Goal: Information Seeking & Learning: Check status

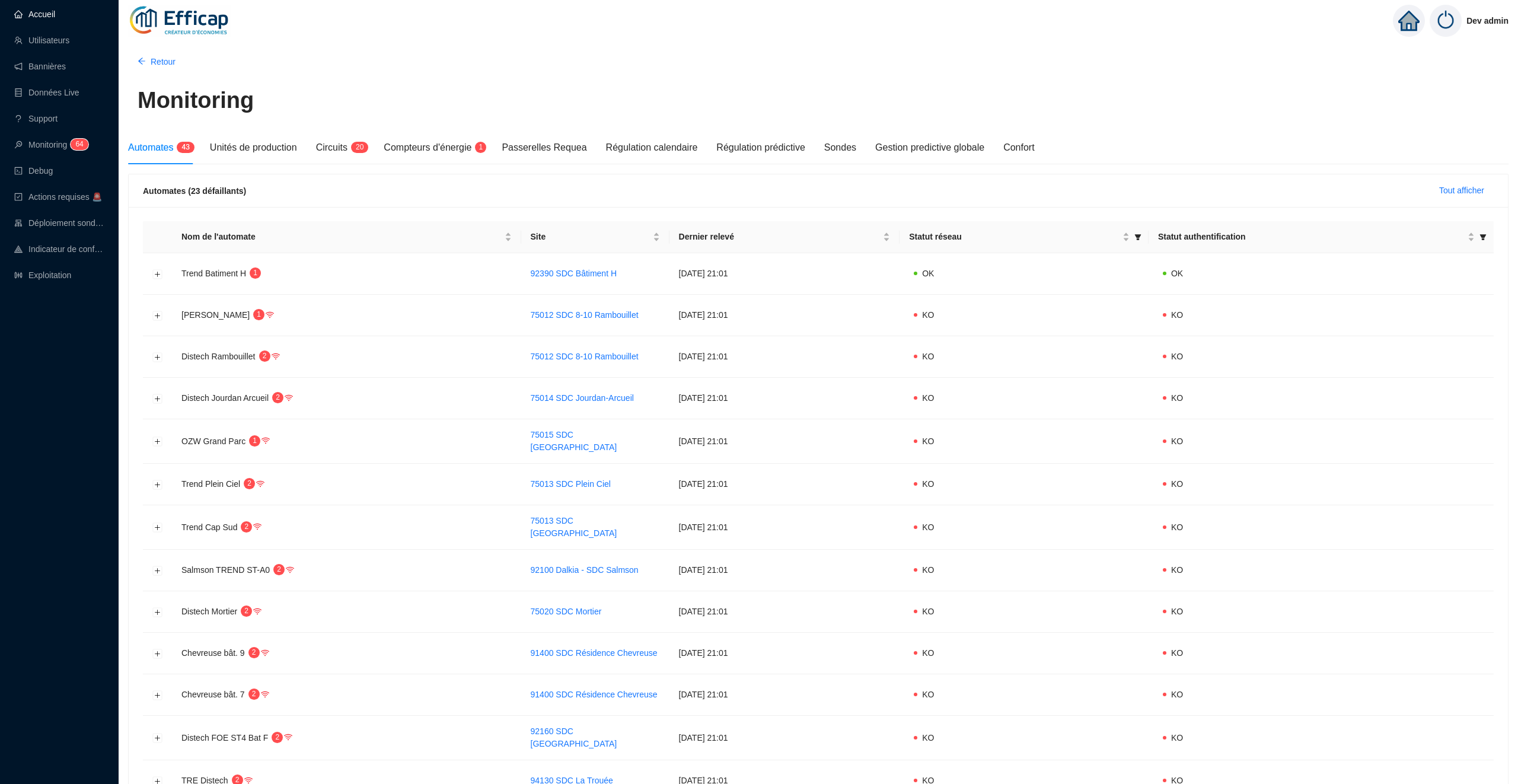
click at [39, 19] on link "Accueil" at bounding box center [35, 14] width 41 height 10
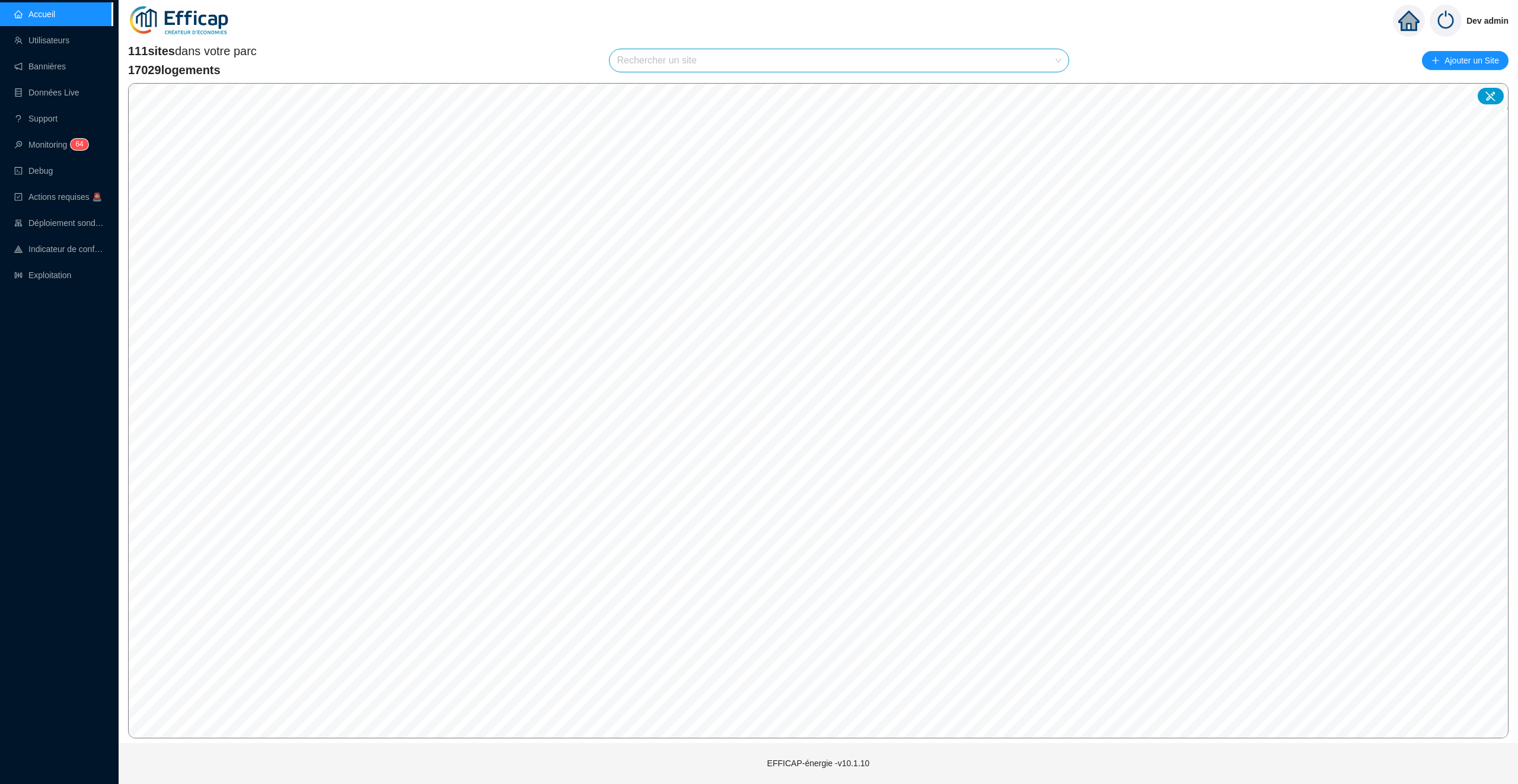
click at [1029, 61] on input "search" at bounding box center [834, 60] width 434 height 22
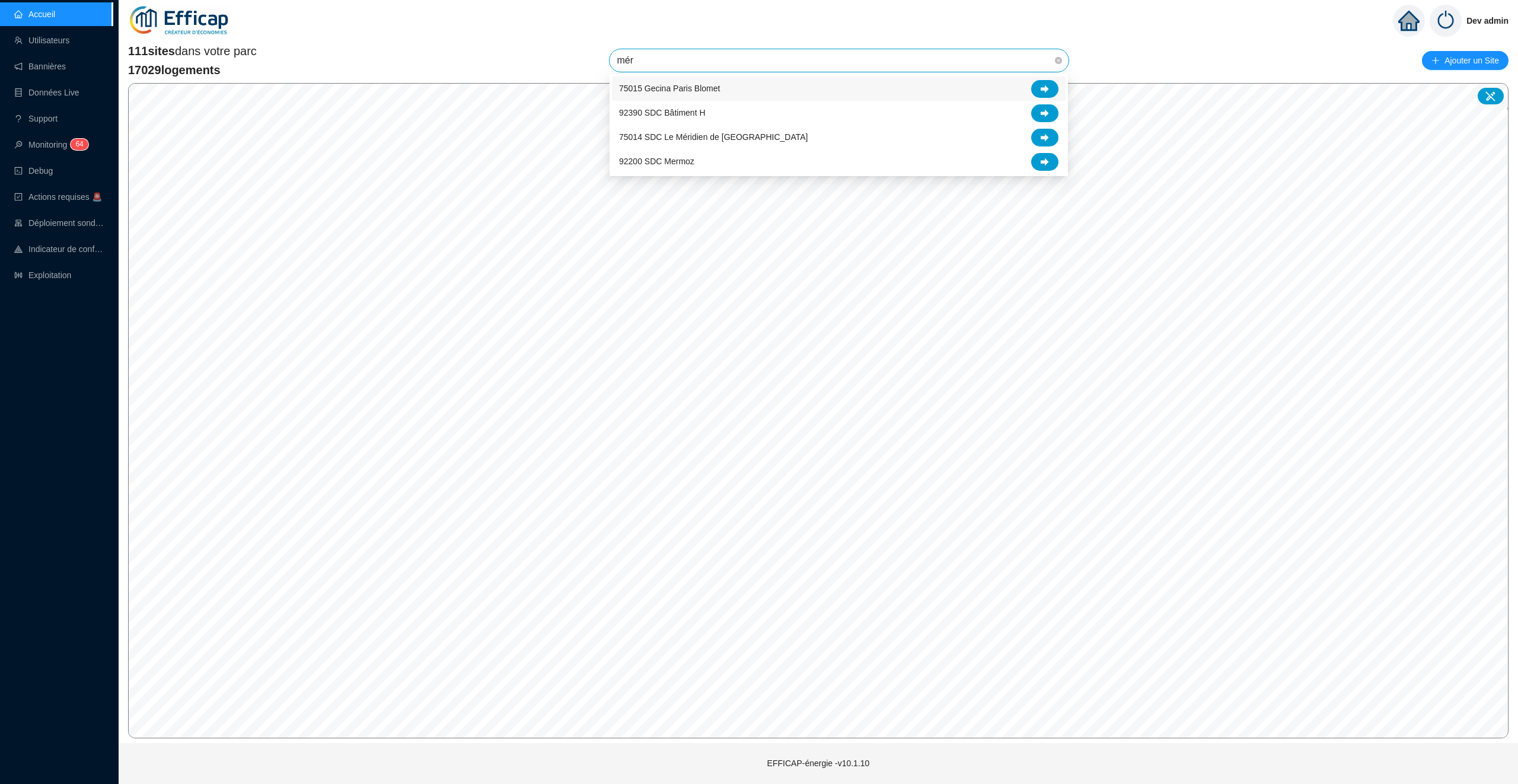
type input "méri"
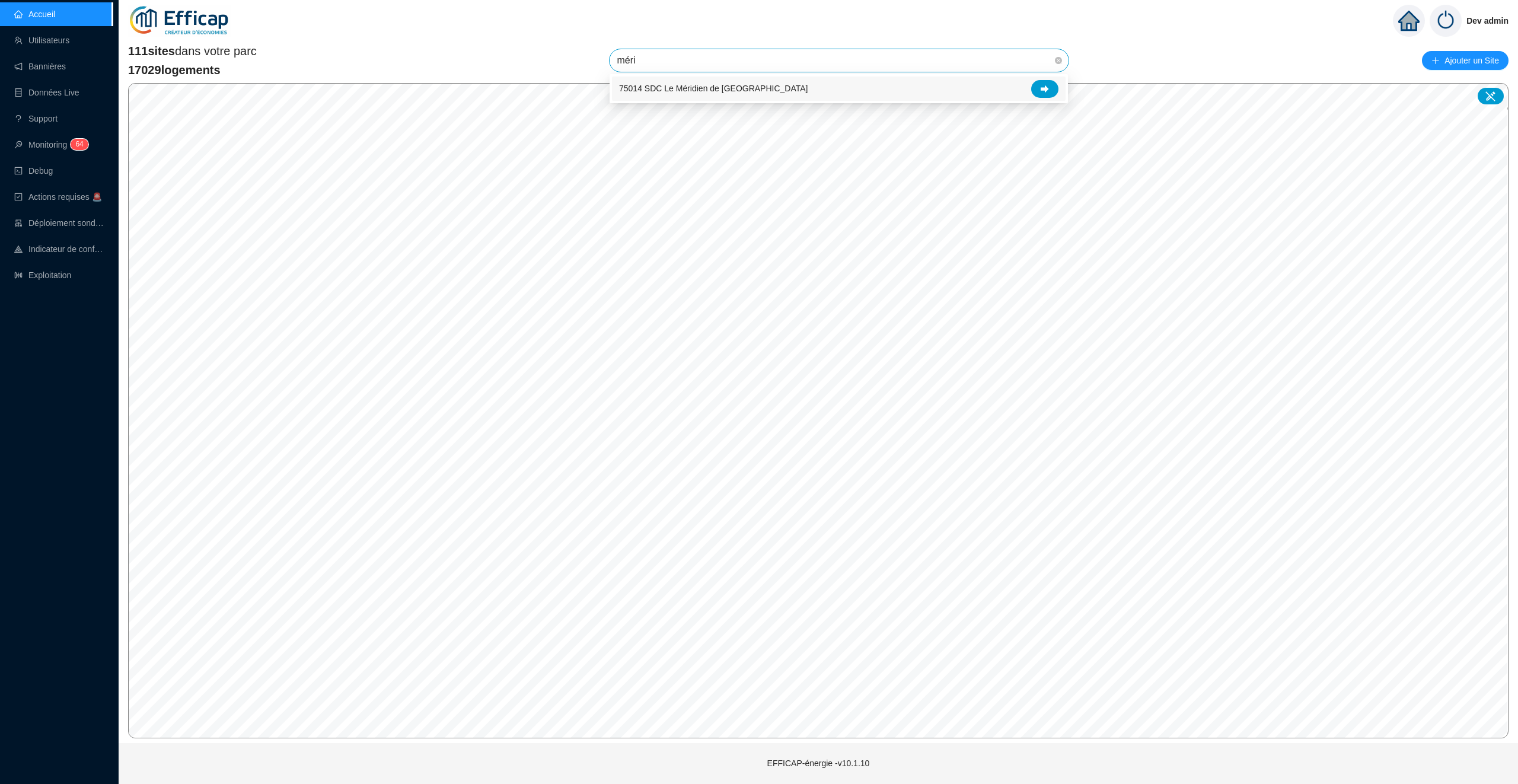
click at [982, 82] on div "75014 SDC Le Méridien de [GEOGRAPHIC_DATA]" at bounding box center [839, 88] width 440 height 18
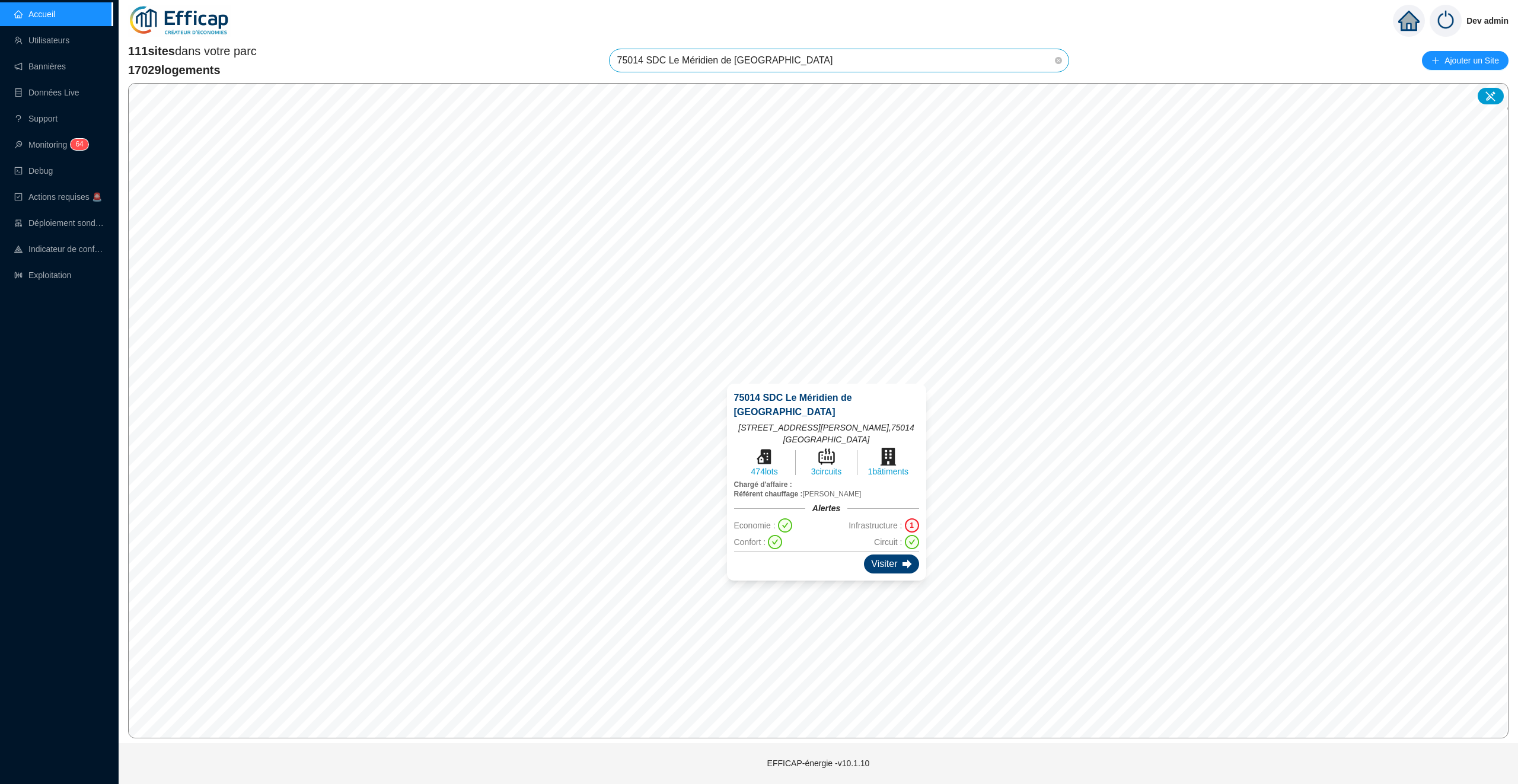
click at [903, 559] on icon at bounding box center [907, 564] width 10 height 10
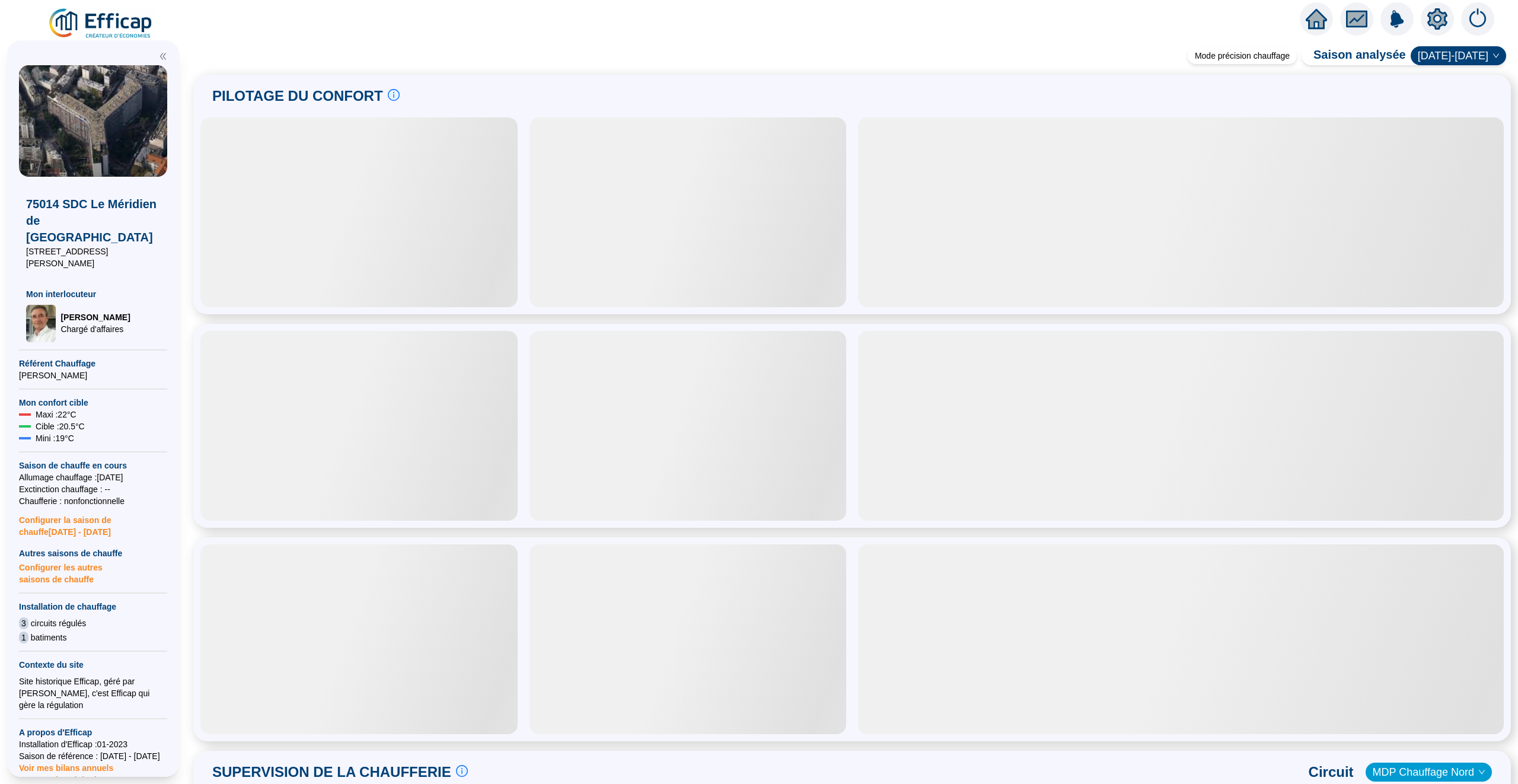
click at [1362, 16] on icon "fund" at bounding box center [1357, 19] width 16 height 10
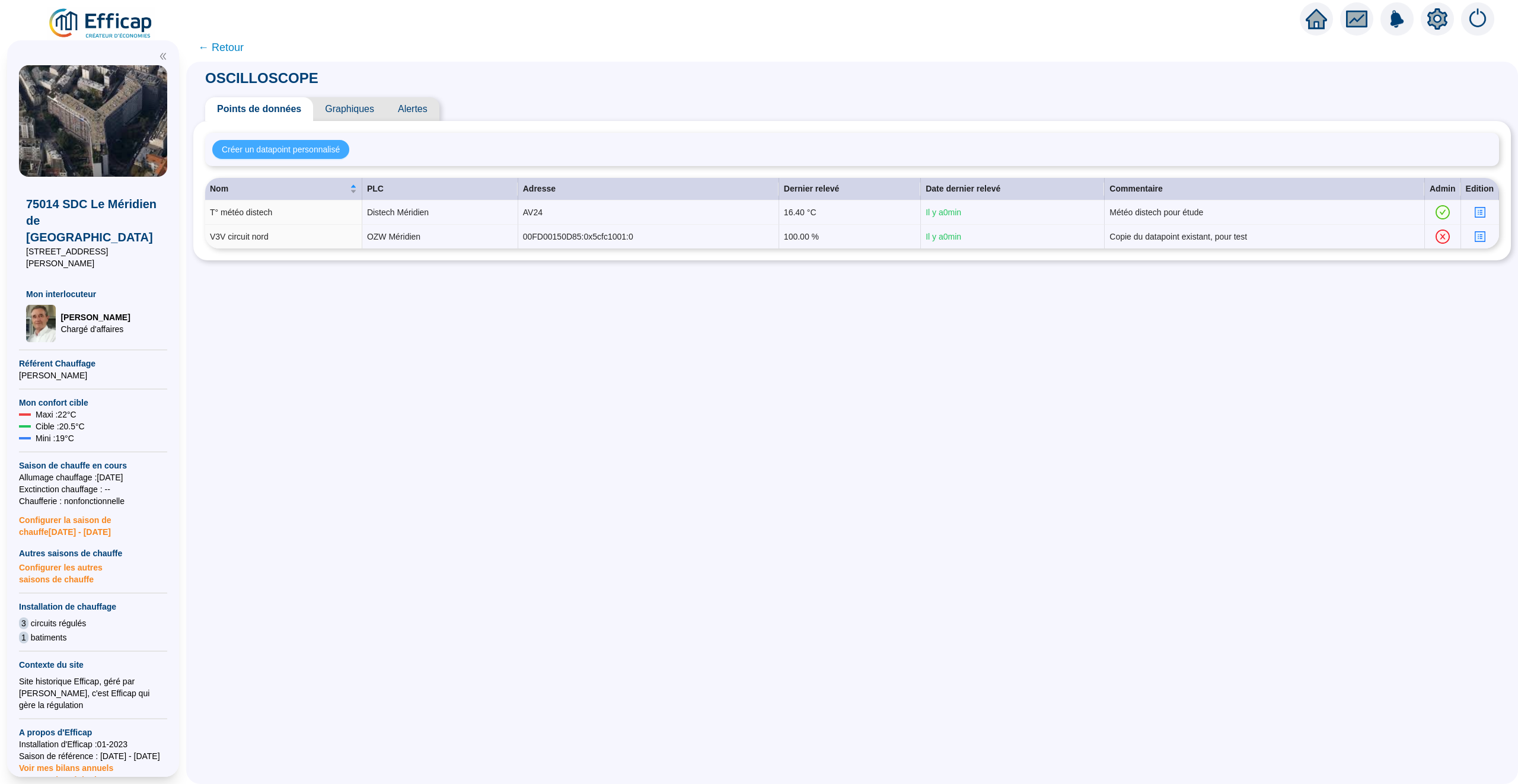
click at [286, 149] on span "Créer un datapoint personnalisé" at bounding box center [281, 149] width 118 height 12
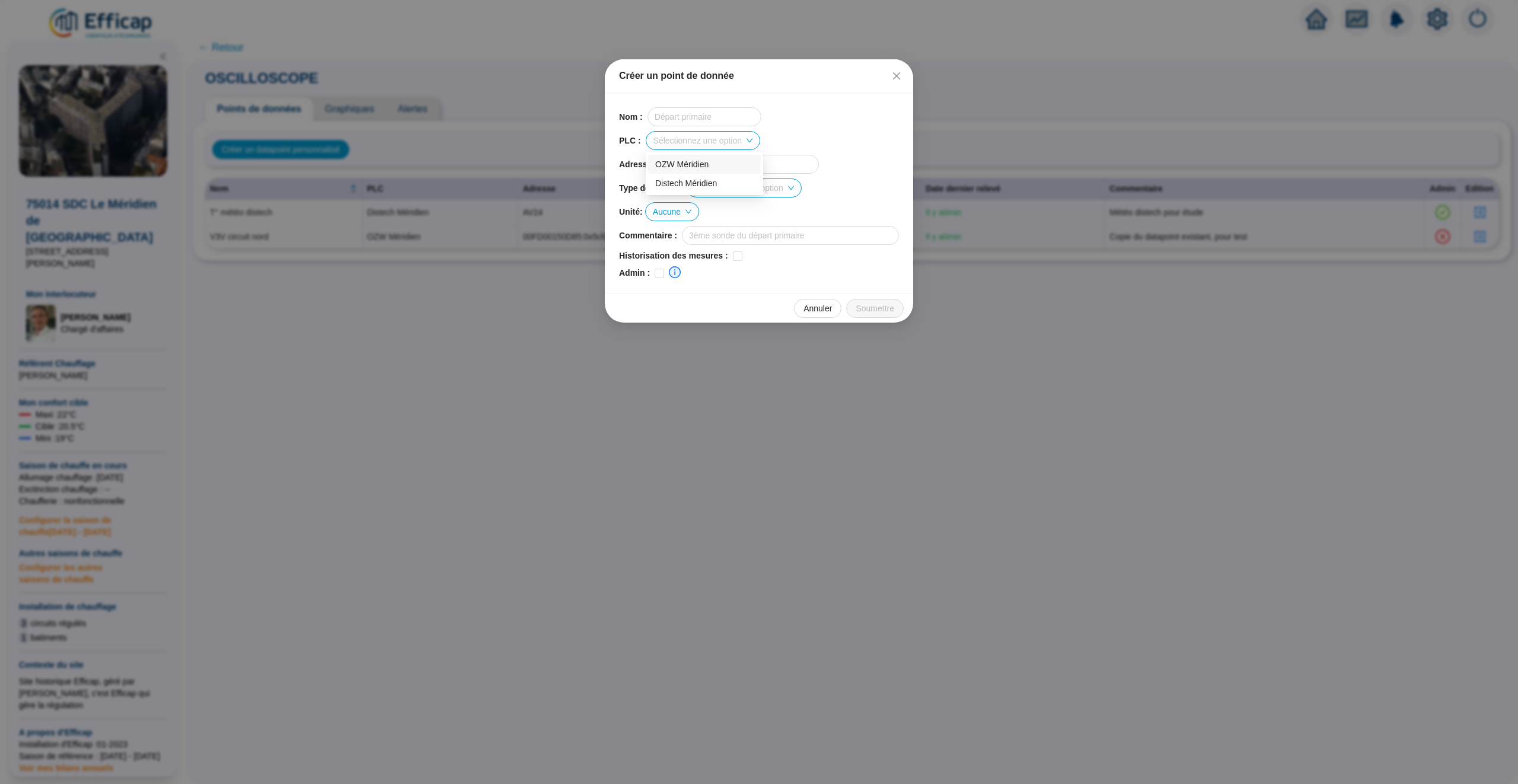
click at [728, 141] on input "search" at bounding box center [697, 140] width 88 height 18
click at [847, 124] on div "Nom :" at bounding box center [759, 116] width 280 height 19
click at [901, 75] on icon "close" at bounding box center [897, 76] width 10 height 10
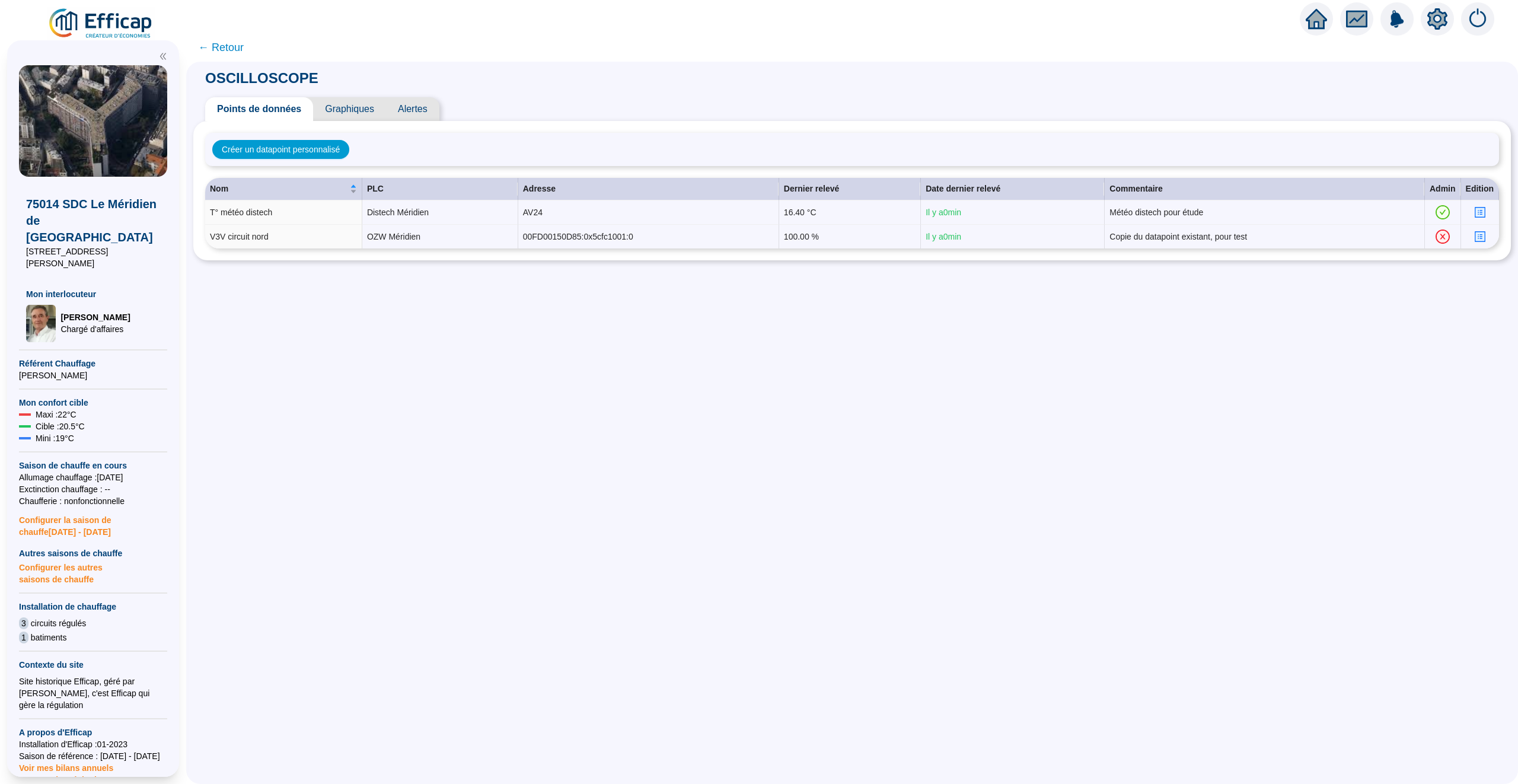
click at [343, 109] on span "Graphiques" at bounding box center [350, 109] width 73 height 24
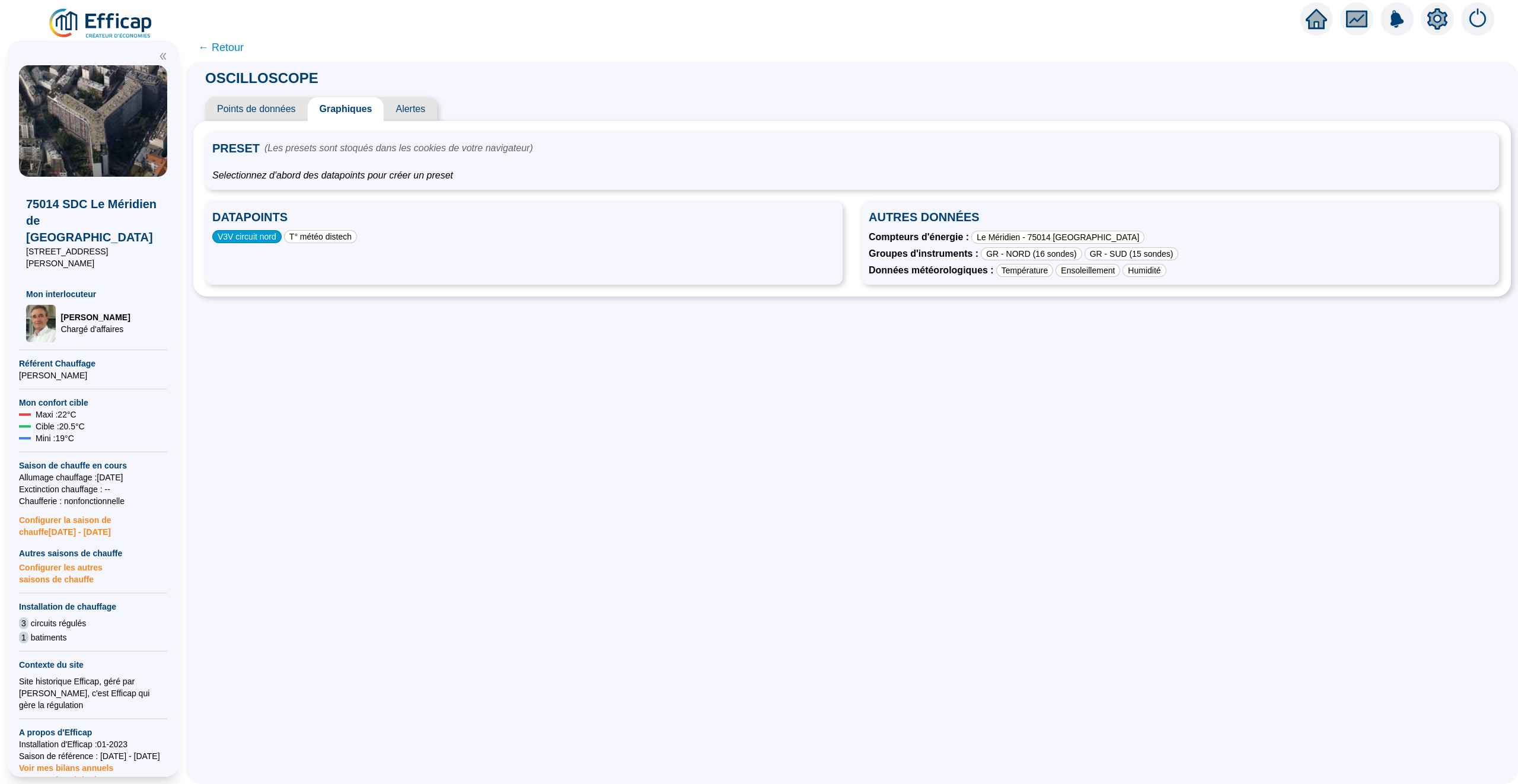
click at [258, 239] on div "V3V circuit nord" at bounding box center [247, 237] width 69 height 13
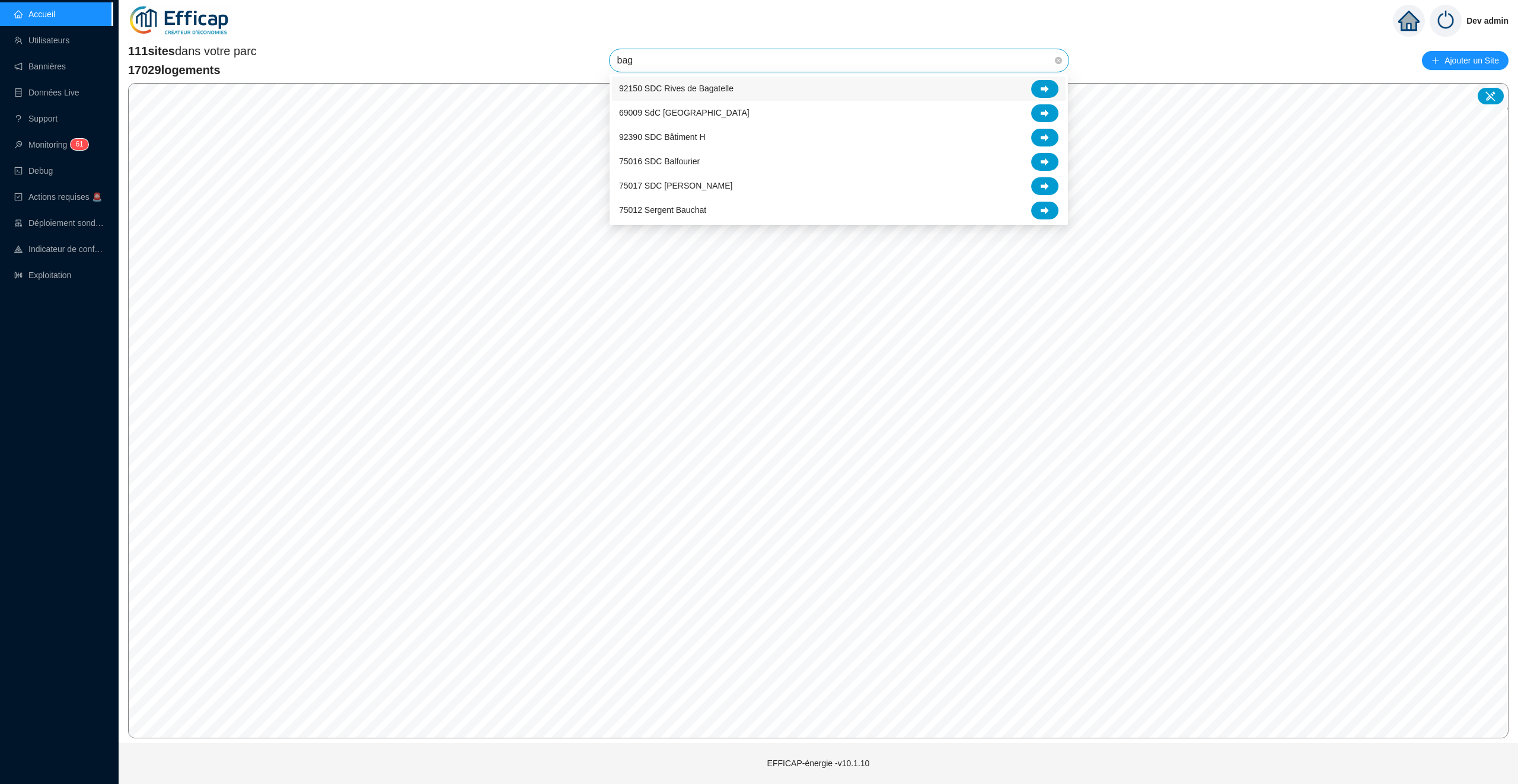
type input "baga"
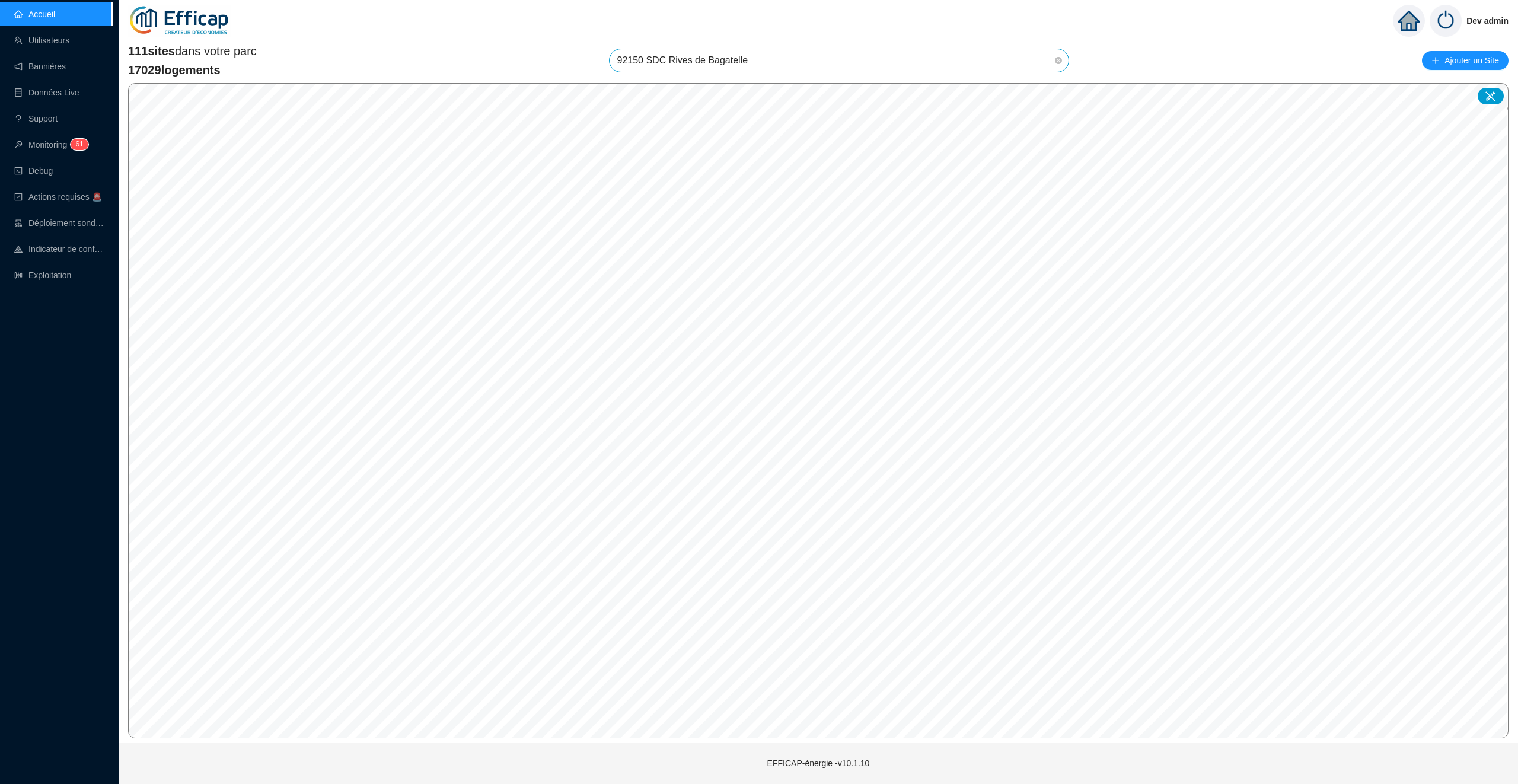
click at [772, 41] on div "111 sites dans votre parc 17029 logements 92150 SDC Rives de Bagatelle Ajouter …" at bounding box center [818, 390] width 1400 height 705
click at [772, 57] on span "92150 SDC Rives de Bagatelle" at bounding box center [839, 60] width 445 height 22
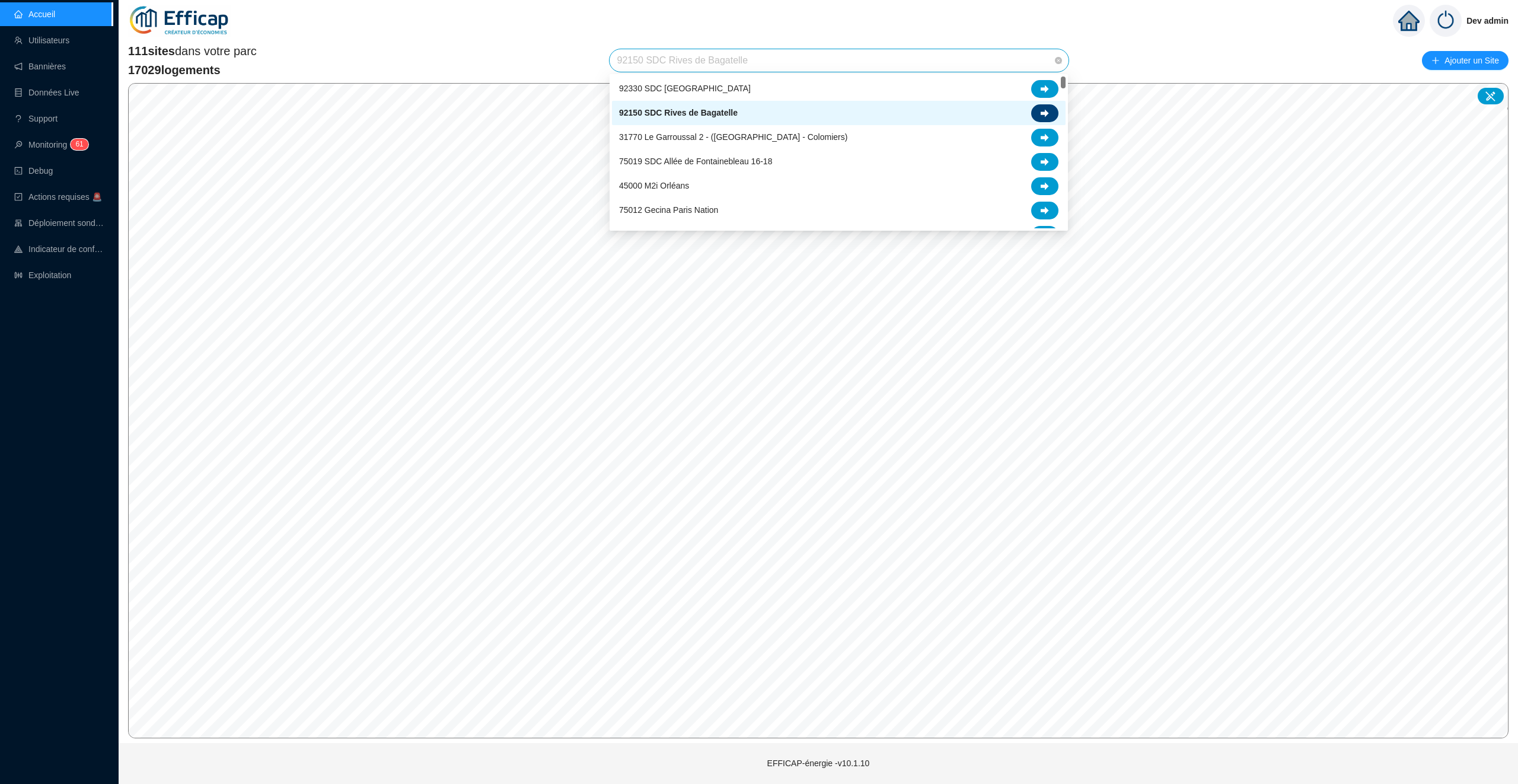
click at [1047, 116] on icon at bounding box center [1044, 113] width 9 height 9
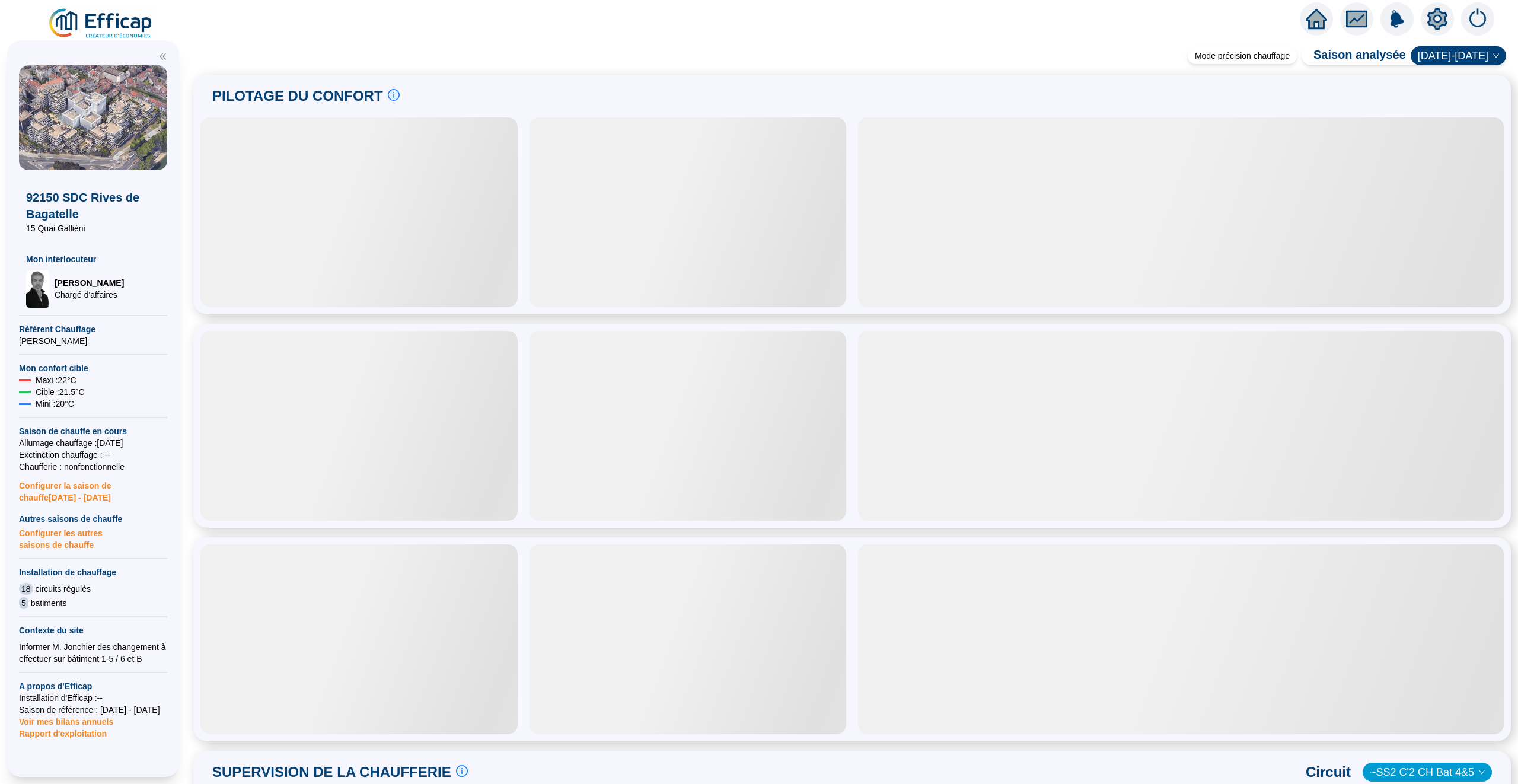
click at [1364, 22] on icon "fund" at bounding box center [1356, 19] width 18 height 14
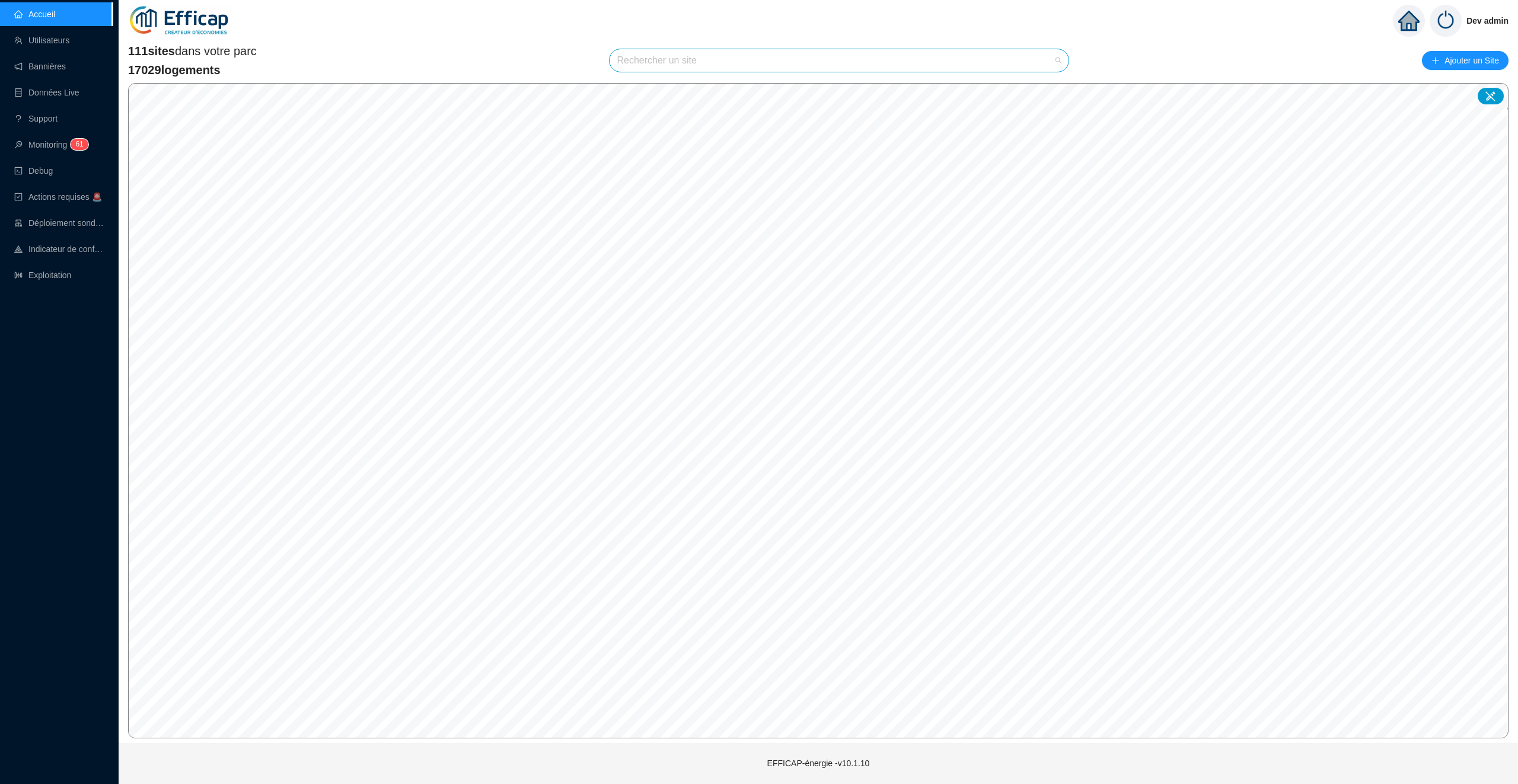
click at [675, 58] on input "search" at bounding box center [834, 60] width 434 height 22
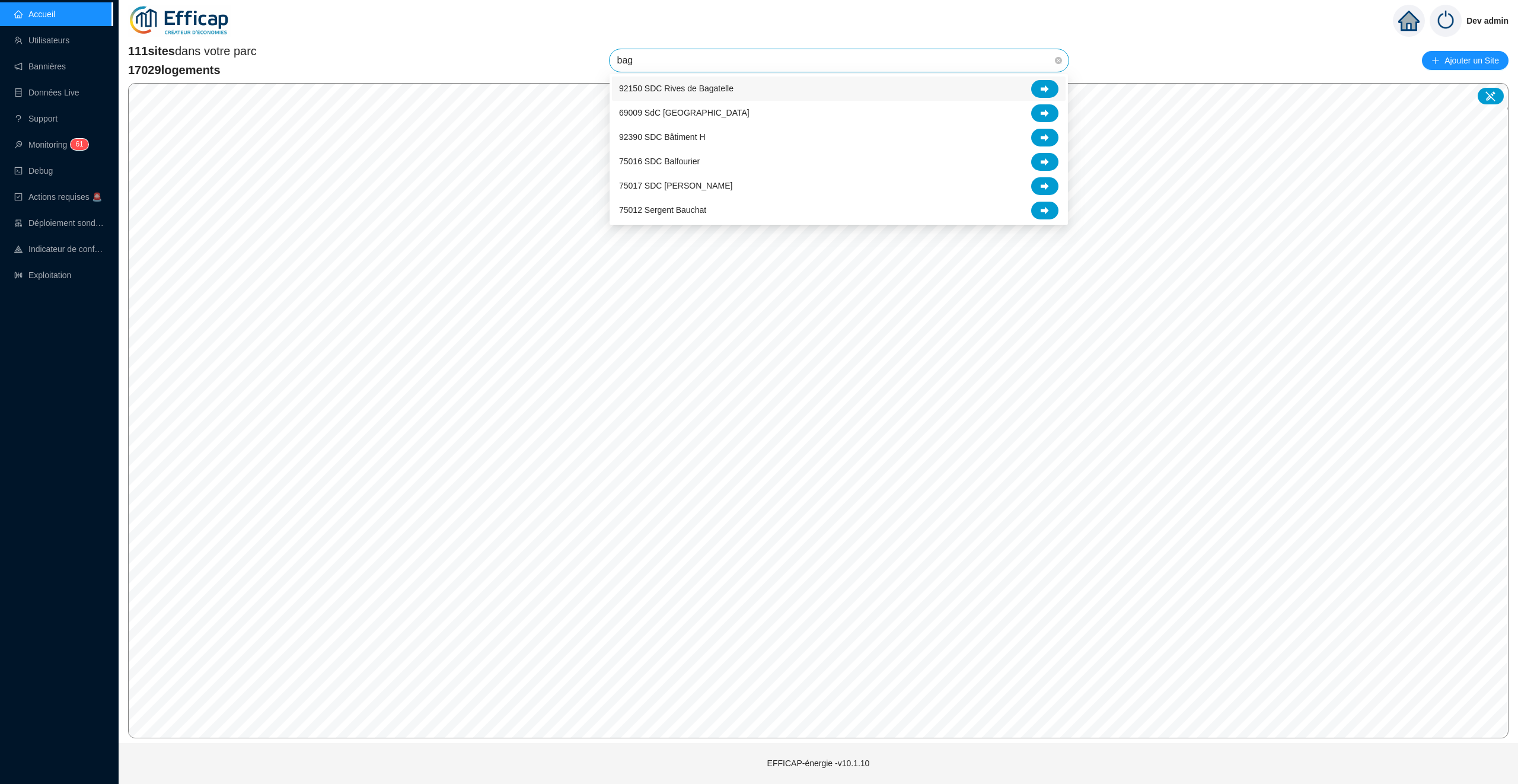
type input "baga"
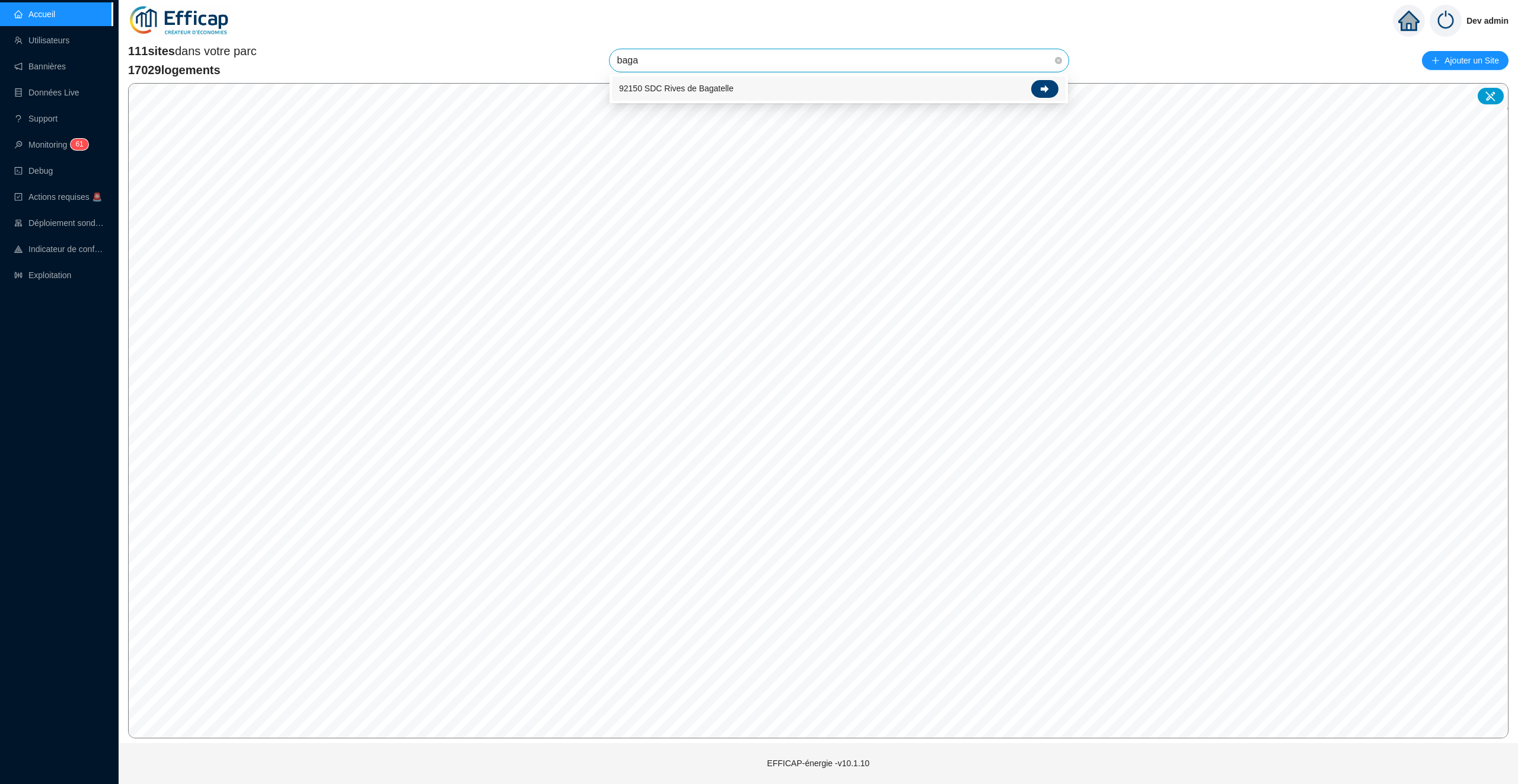
click at [1046, 86] on icon at bounding box center [1044, 89] width 9 height 8
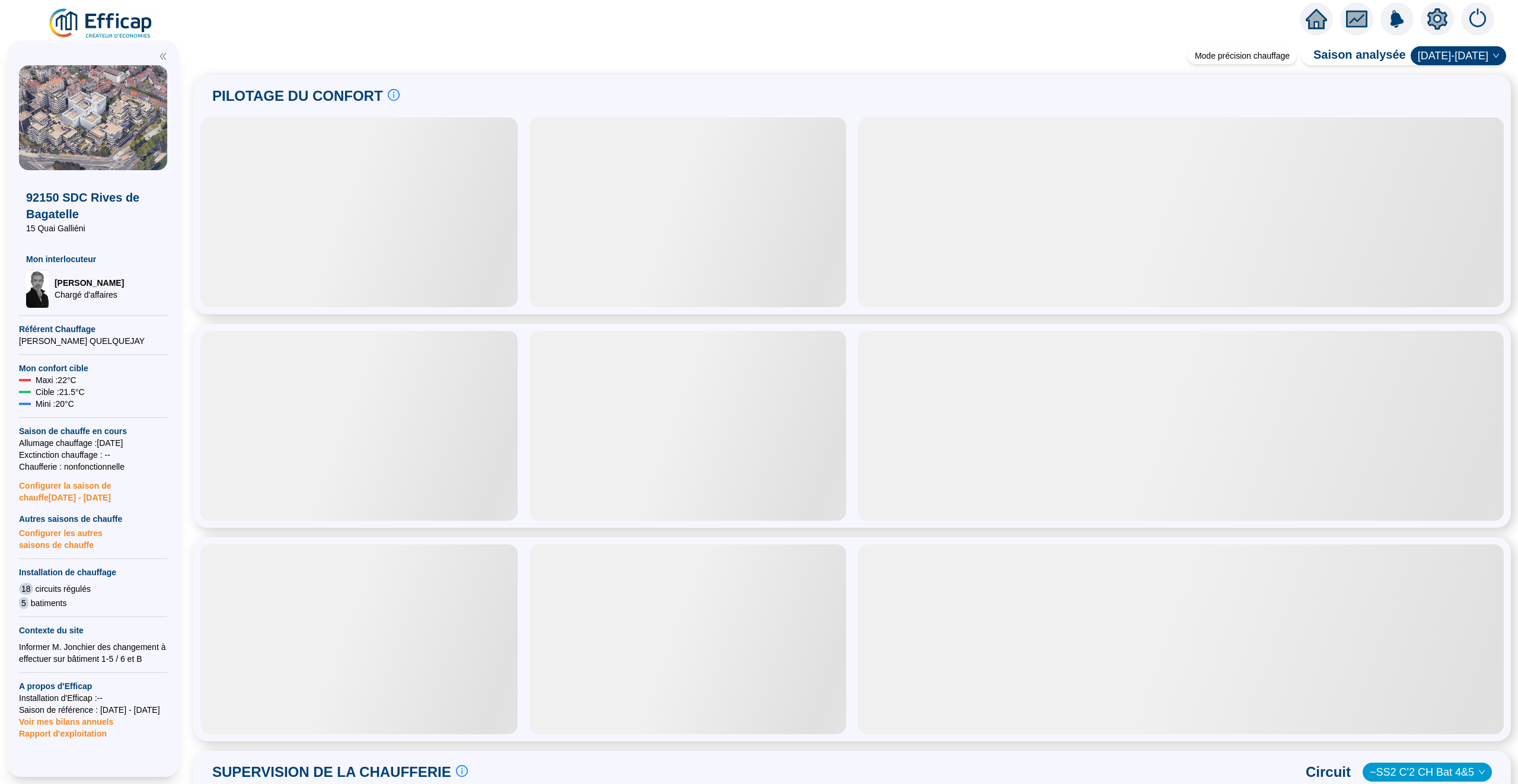
click at [1356, 21] on icon "fund" at bounding box center [1357, 19] width 16 height 10
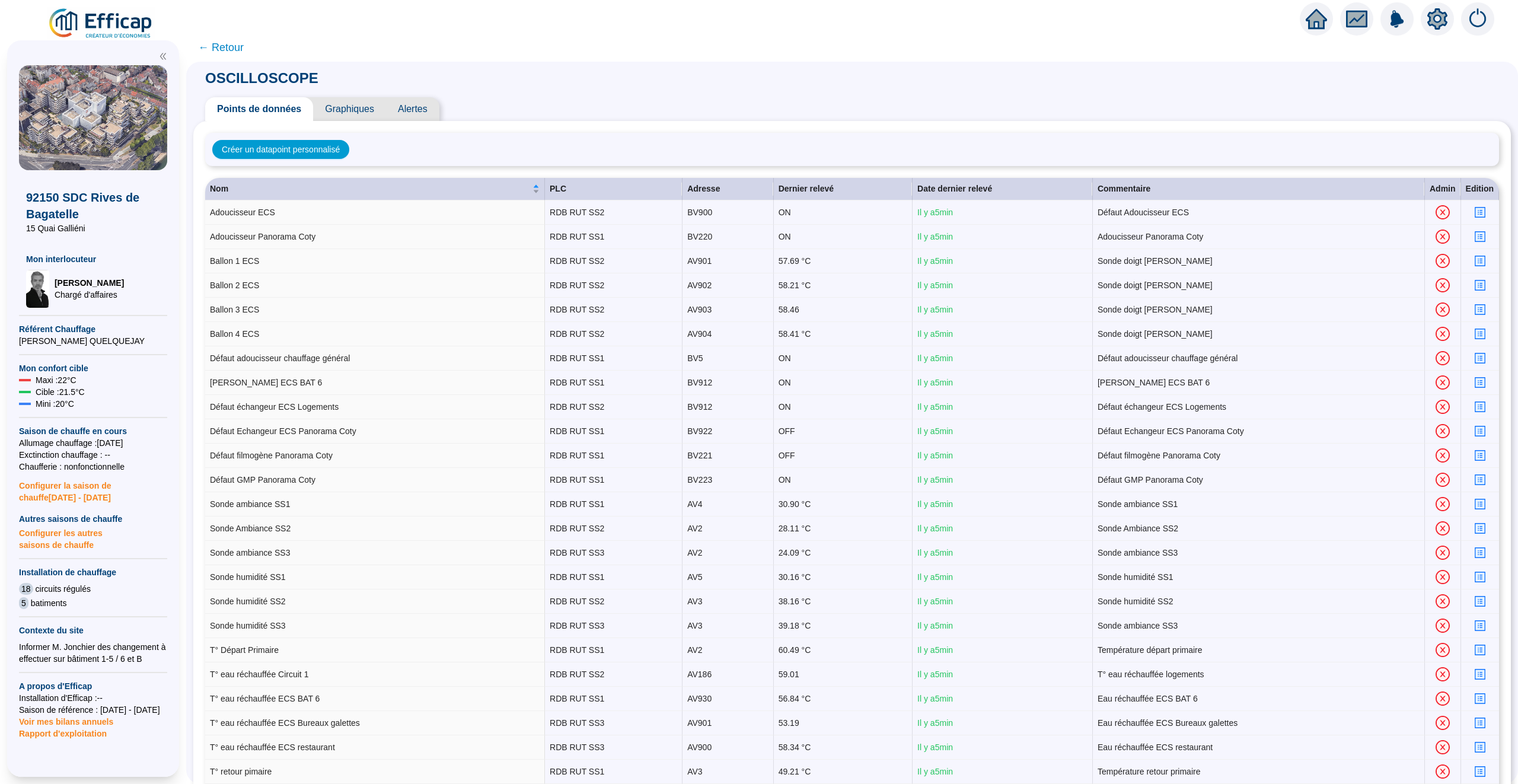
click at [340, 111] on span "Graphiques" at bounding box center [350, 109] width 73 height 24
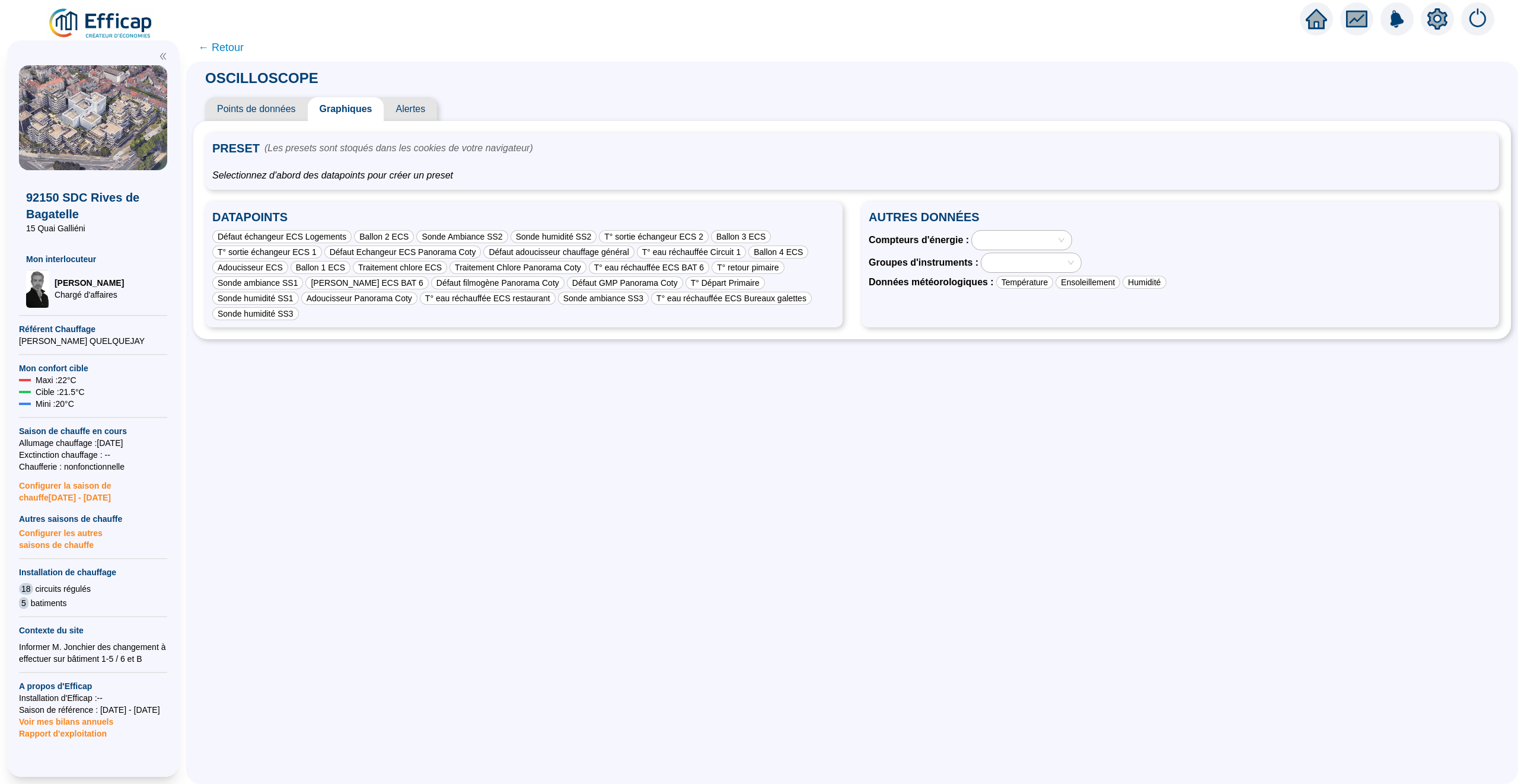
click at [1071, 233] on div at bounding box center [1022, 240] width 99 height 19
click at [1033, 307] on div "SS3 CH + ECS BUREAUX GALETTE C7" at bounding box center [1024, 302] width 80 height 12
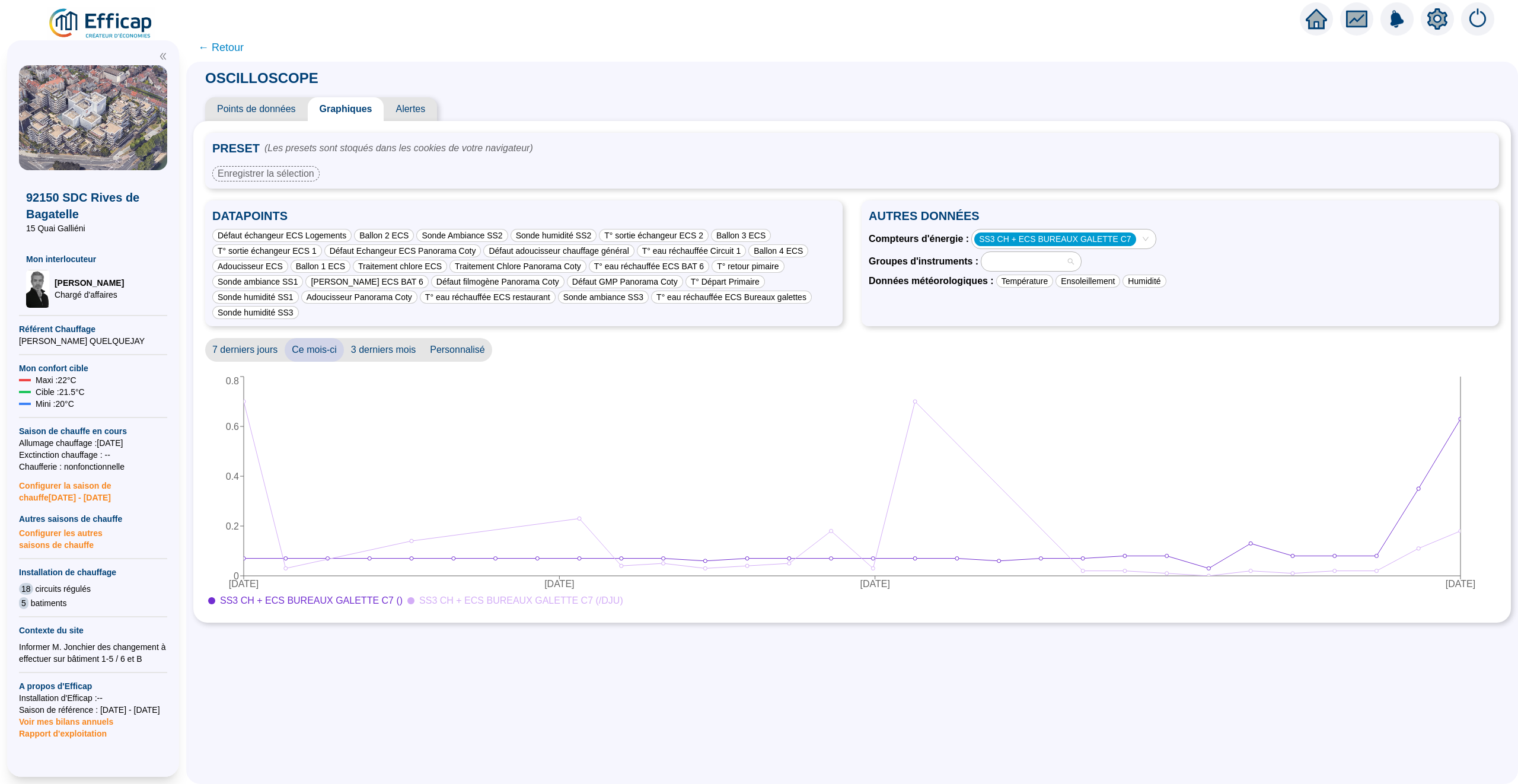
click at [1080, 265] on div at bounding box center [1031, 261] width 99 height 19
click at [1042, 307] on div "GR - SS1 CH Bat A P.Coty (1 sondes)" at bounding box center [1033, 306] width 80 height 12
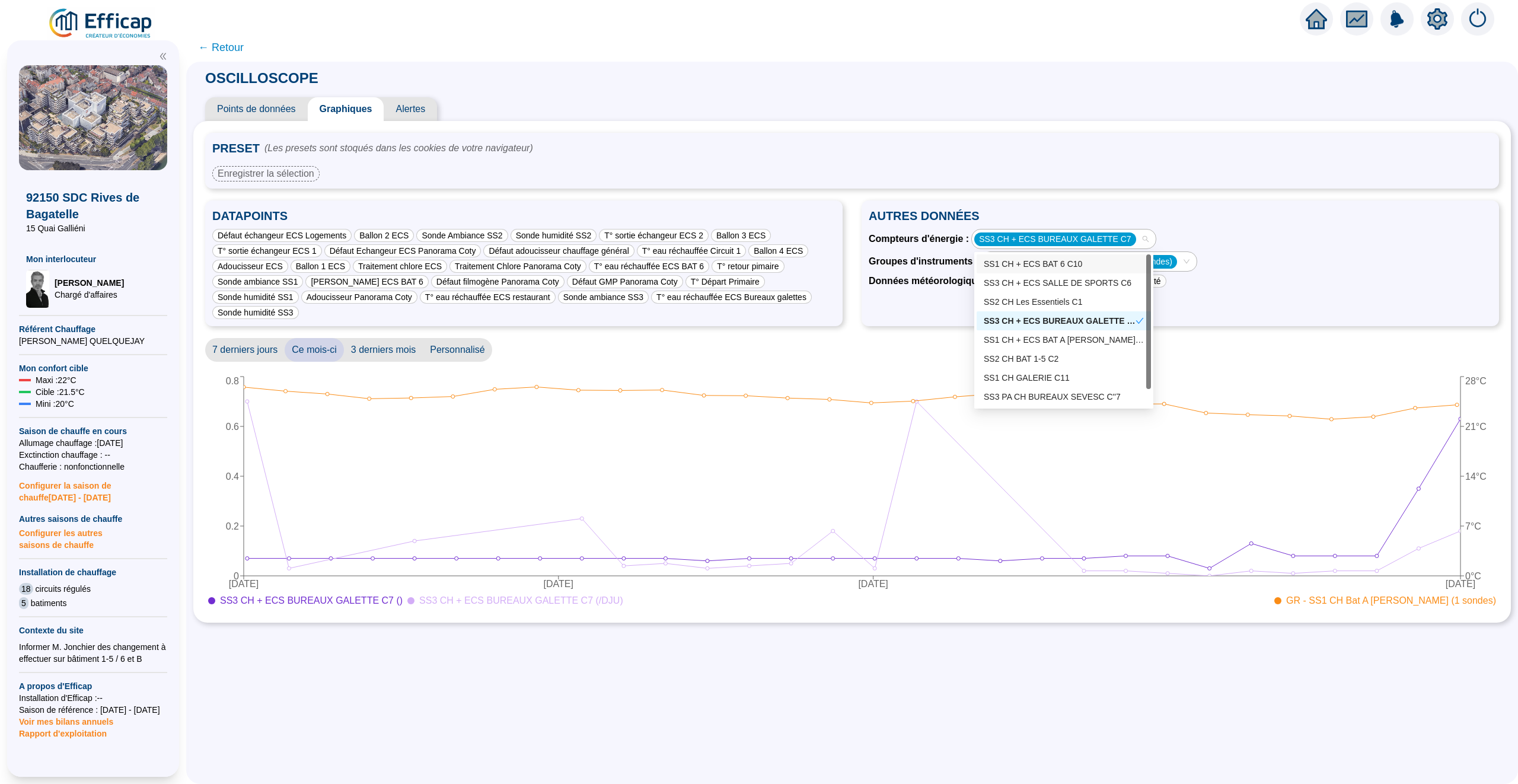
click at [1141, 241] on div "SS3 CH + ECS BUREAUX GALETTE C7" at bounding box center [1063, 239] width 183 height 19
click at [1067, 300] on div "SS2 CH Les Essentiels C1" at bounding box center [1063, 301] width 160 height 12
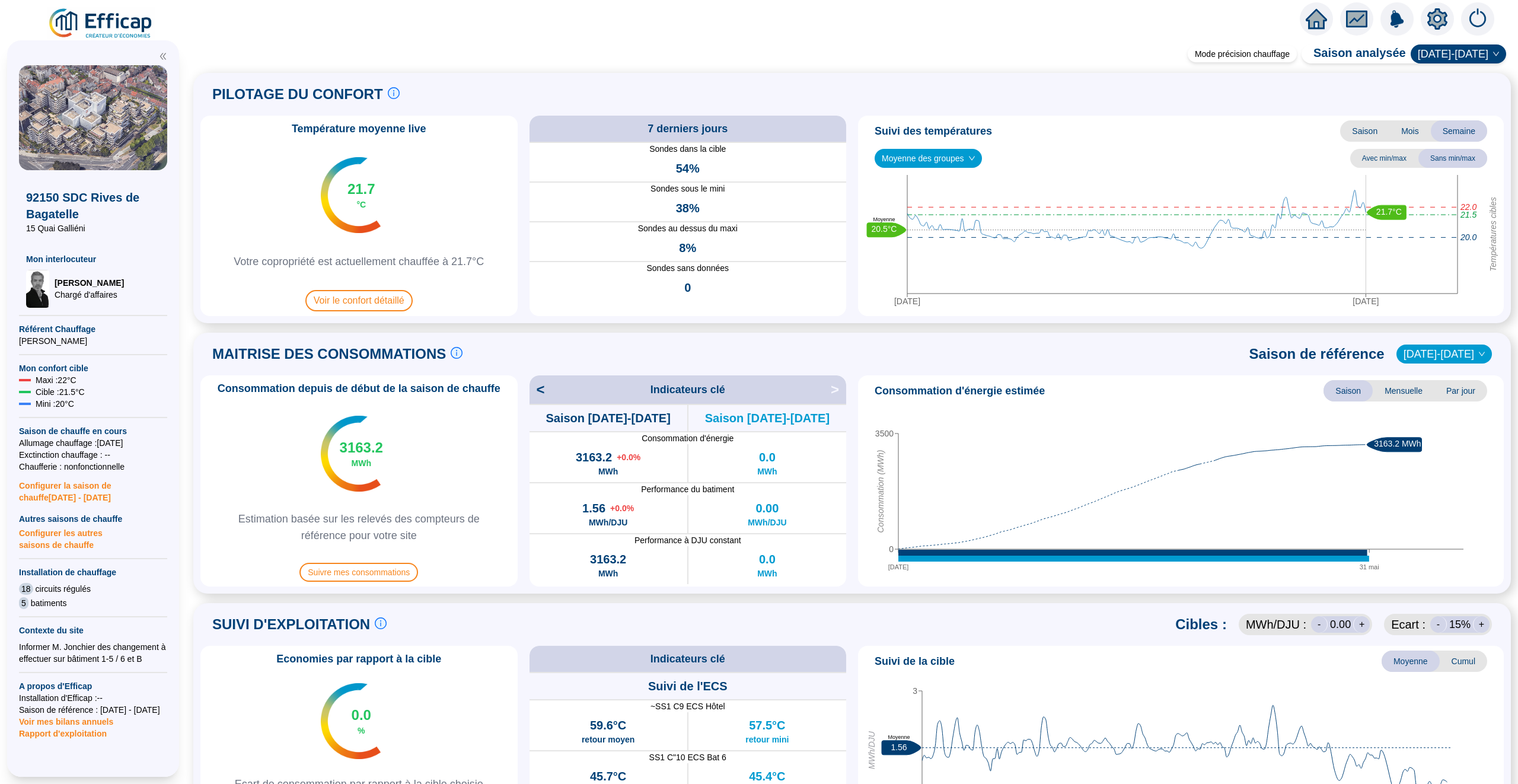
click at [1299, 12] on div at bounding box center [759, 16] width 1518 height 33
click at [1311, 12] on icon "home" at bounding box center [1317, 19] width 22 height 22
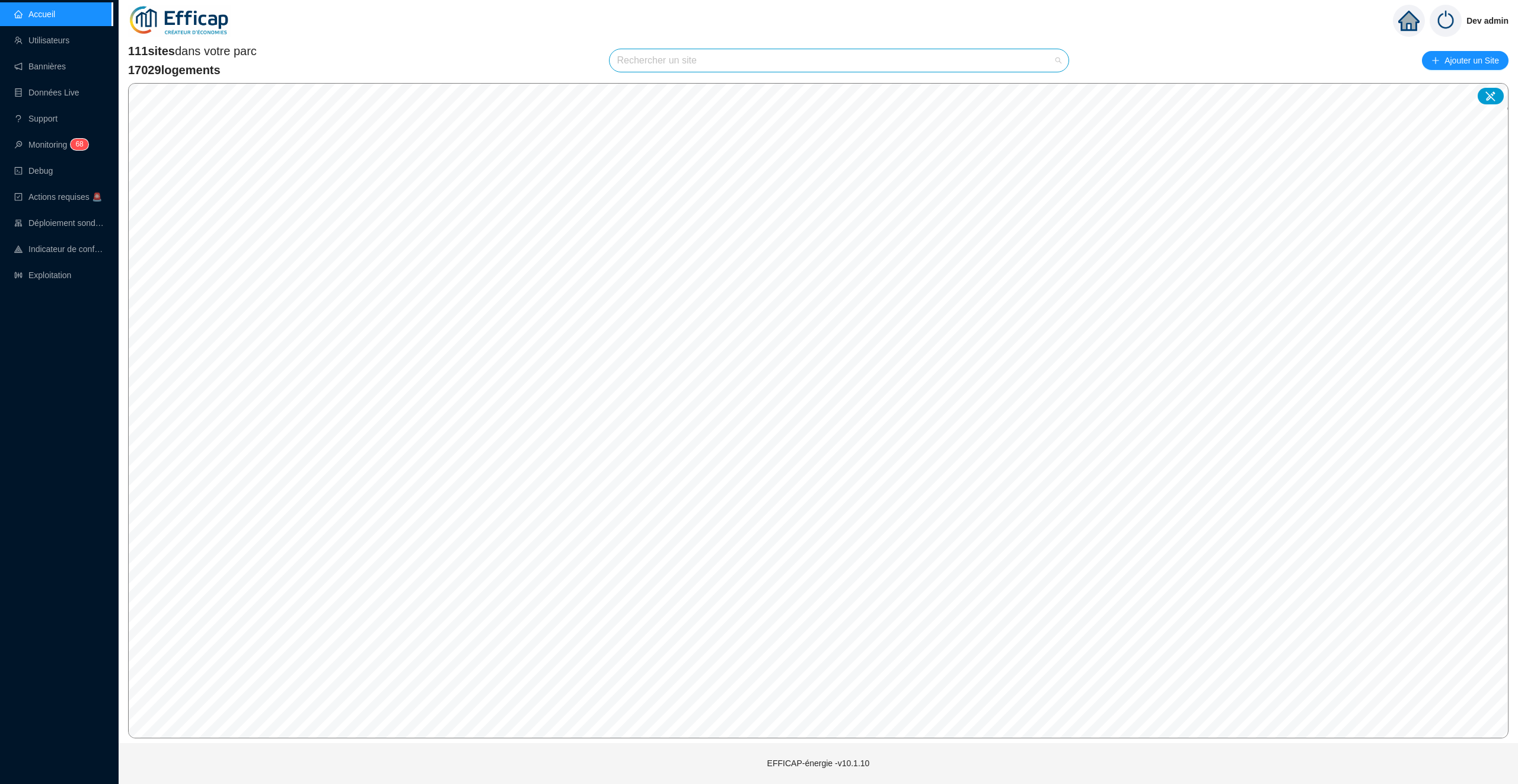
click at [689, 54] on input "search" at bounding box center [834, 60] width 434 height 22
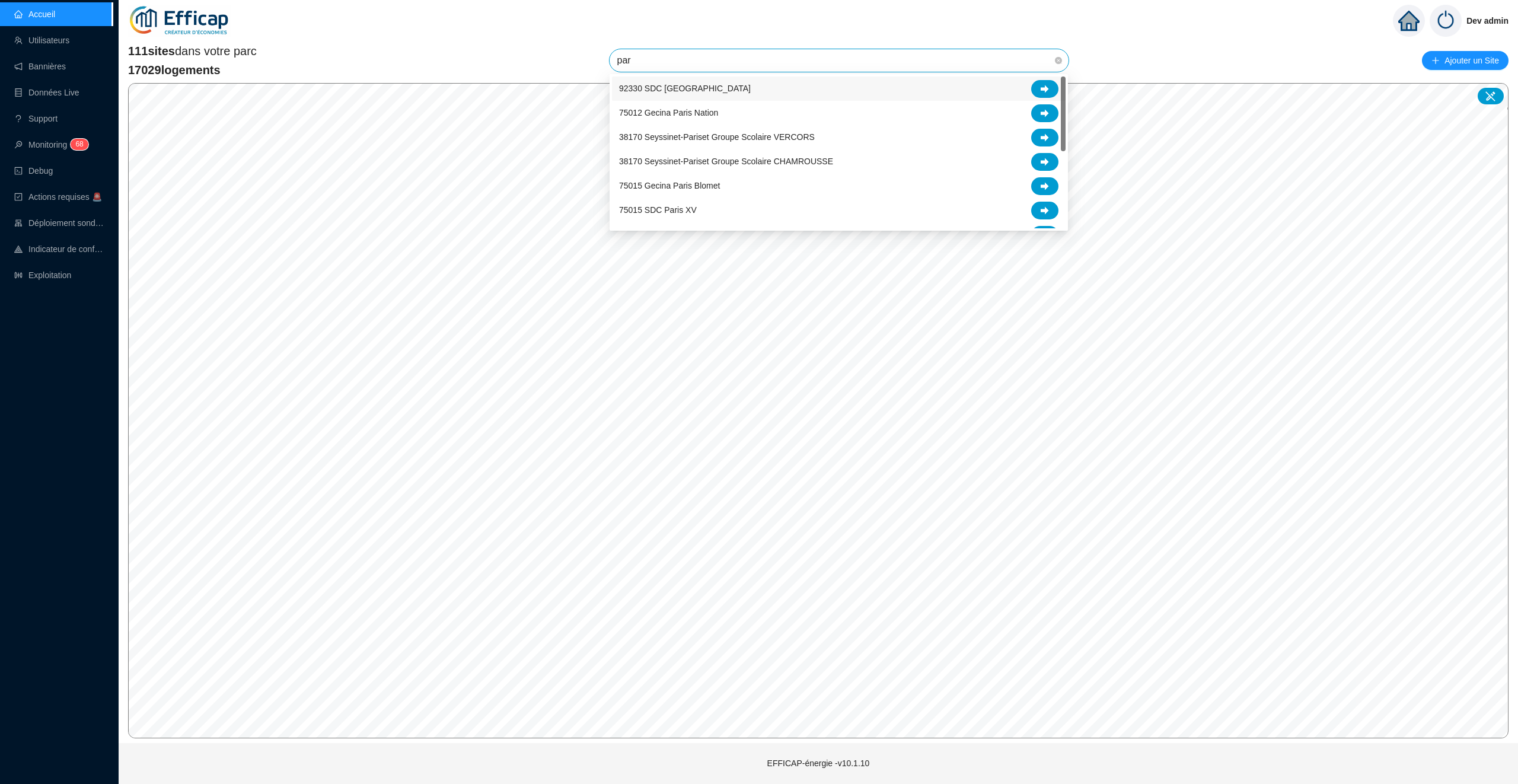
type input "pari"
click at [1057, 185] on div at bounding box center [1045, 186] width 27 height 18
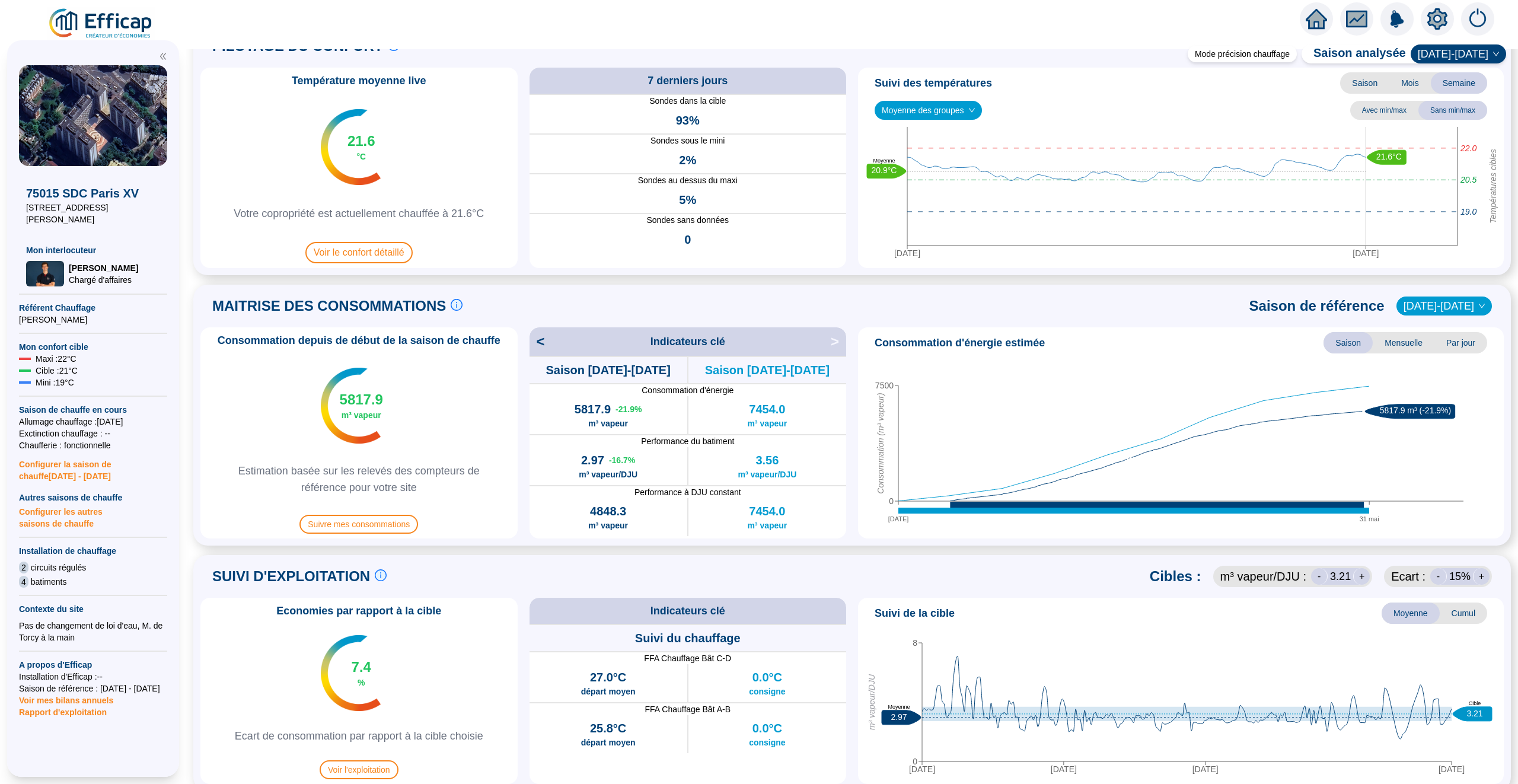
scroll to position [114, 0]
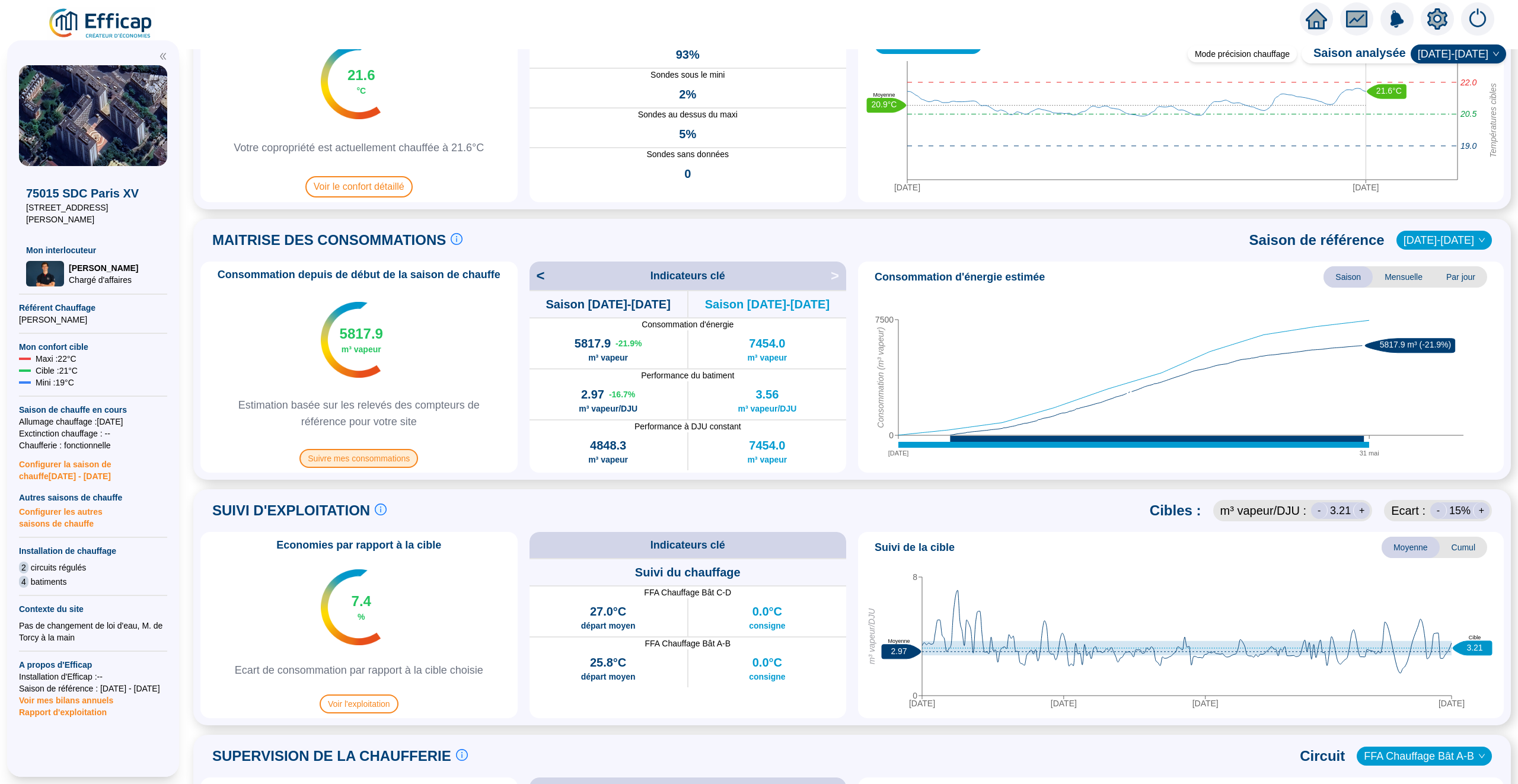
click at [369, 464] on span "Suivre mes consommations" at bounding box center [358, 458] width 118 height 19
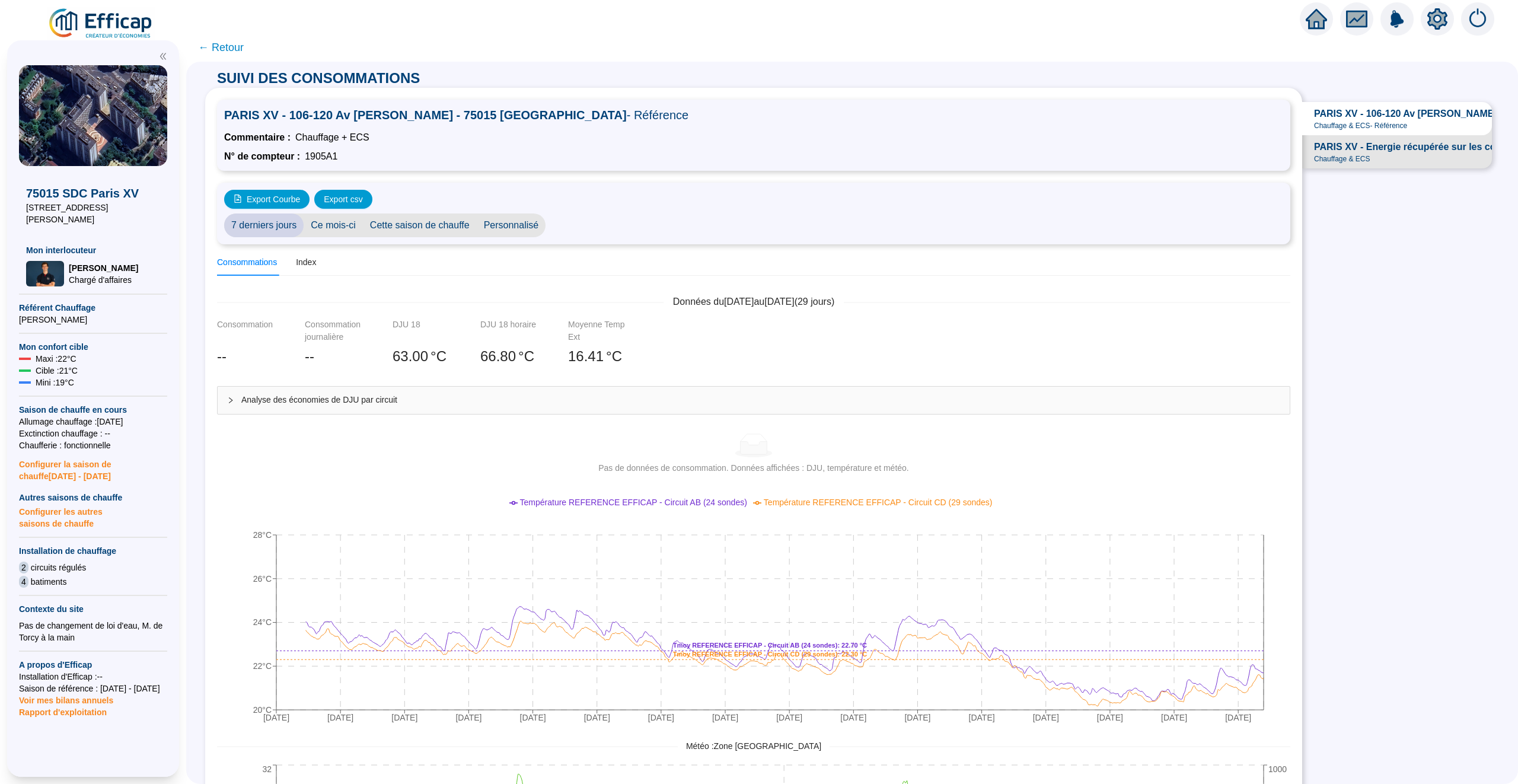
click at [450, 413] on div "Analyse des économies de DJU par circuit" at bounding box center [753, 400] width 1072 height 27
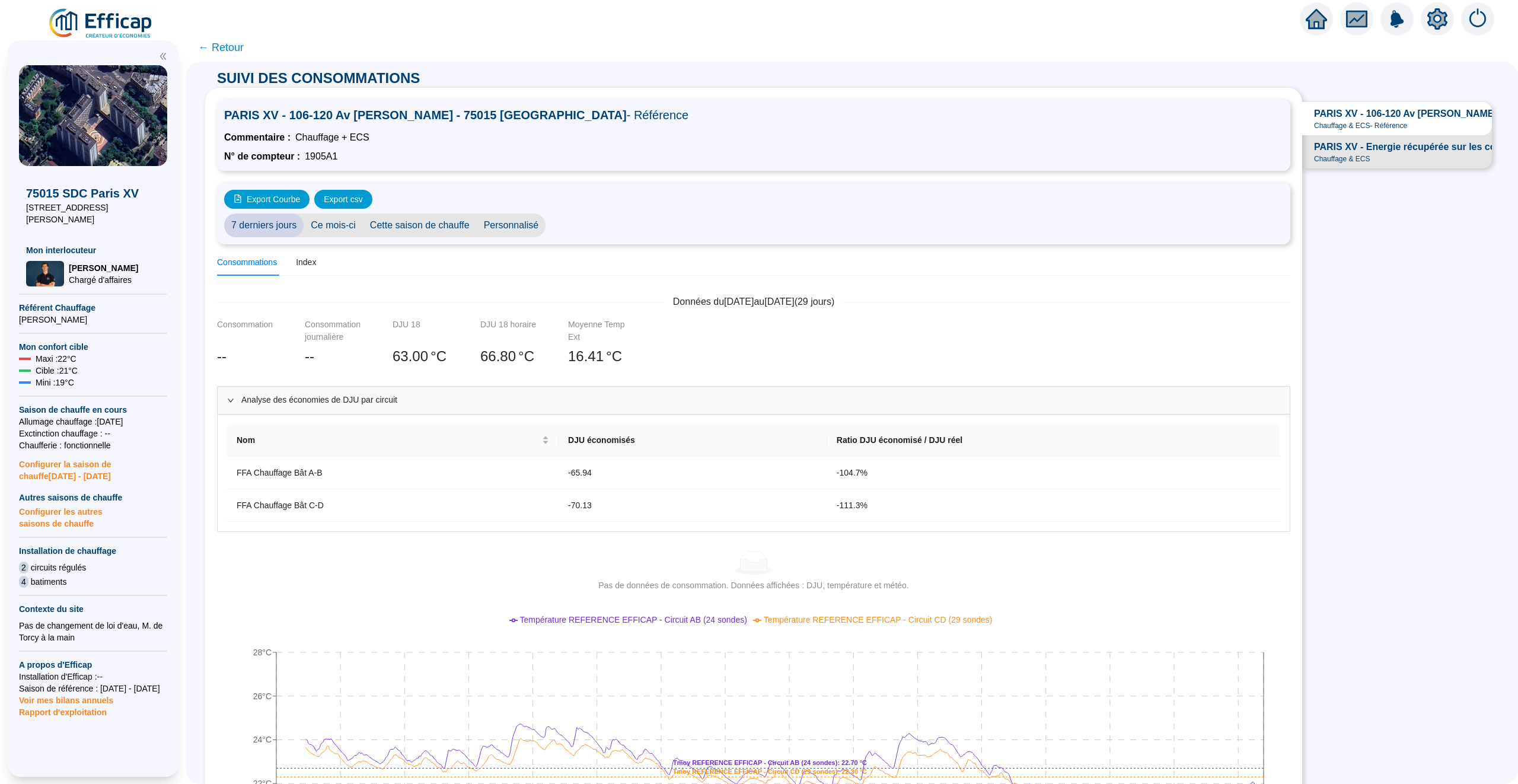
click at [1319, 16] on icon "home" at bounding box center [1317, 18] width 22 height 16
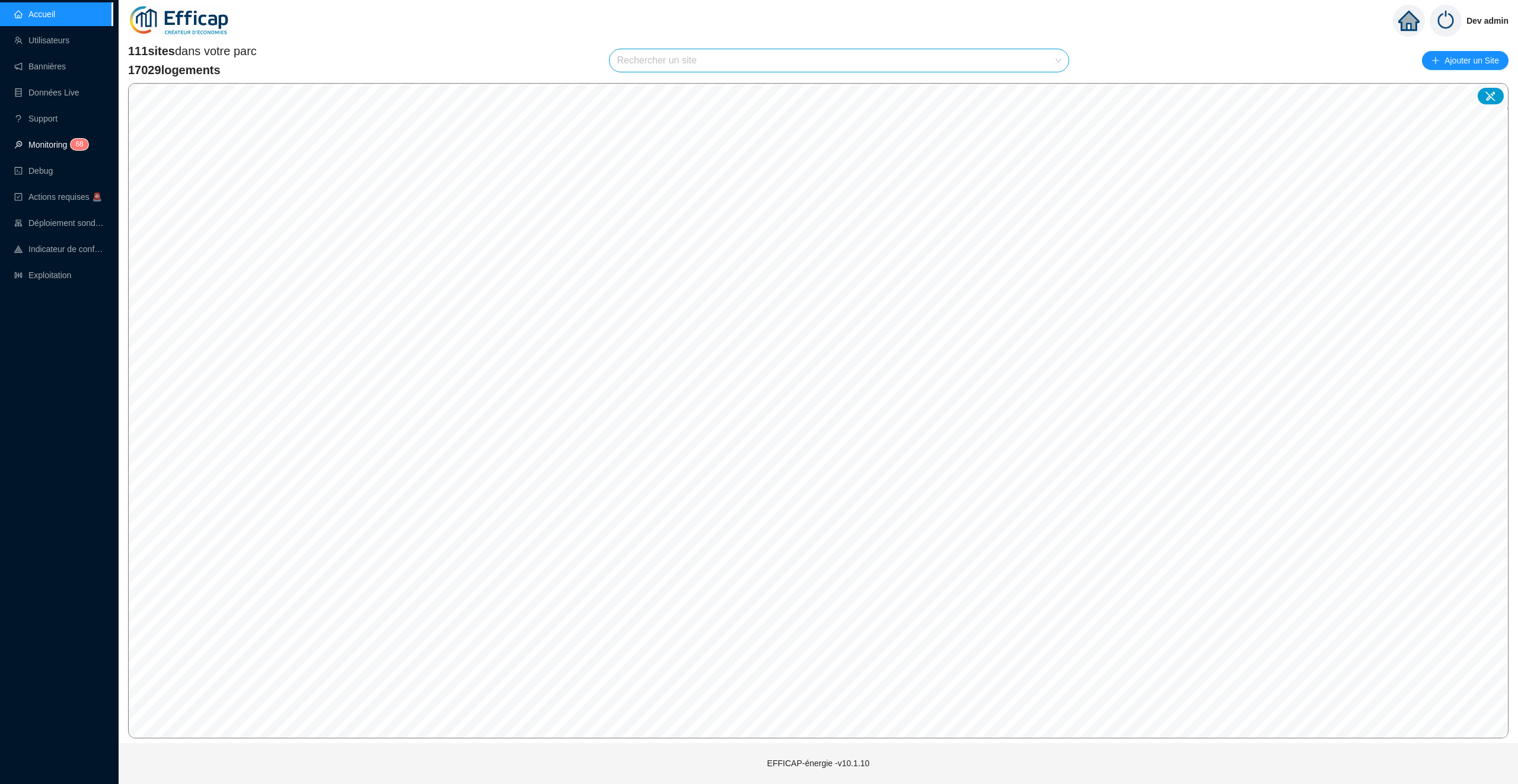
click at [57, 143] on link "Monitoring 6 8" at bounding box center [50, 145] width 71 height 10
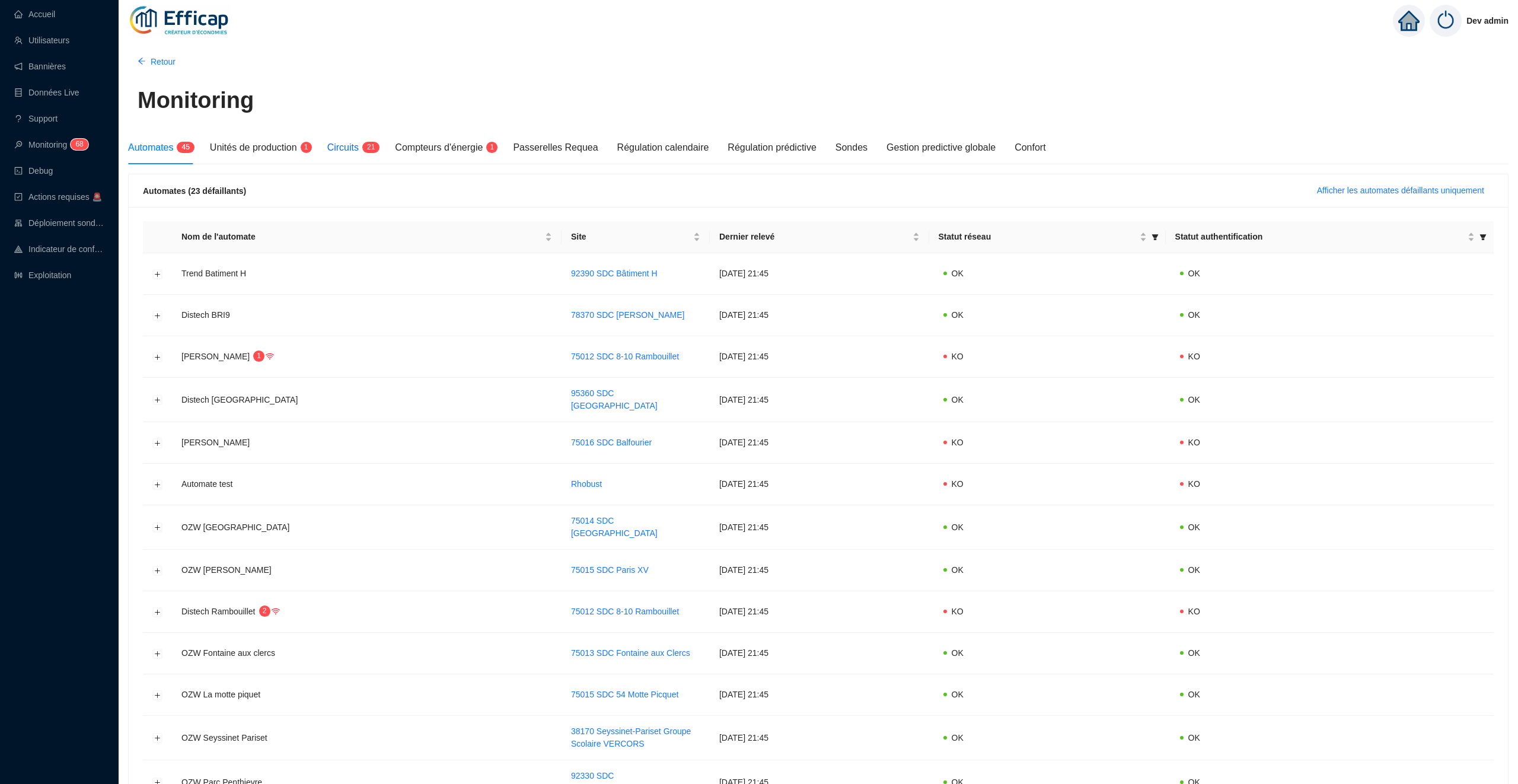
click at [357, 152] on span "Circuits" at bounding box center [343, 147] width 31 height 10
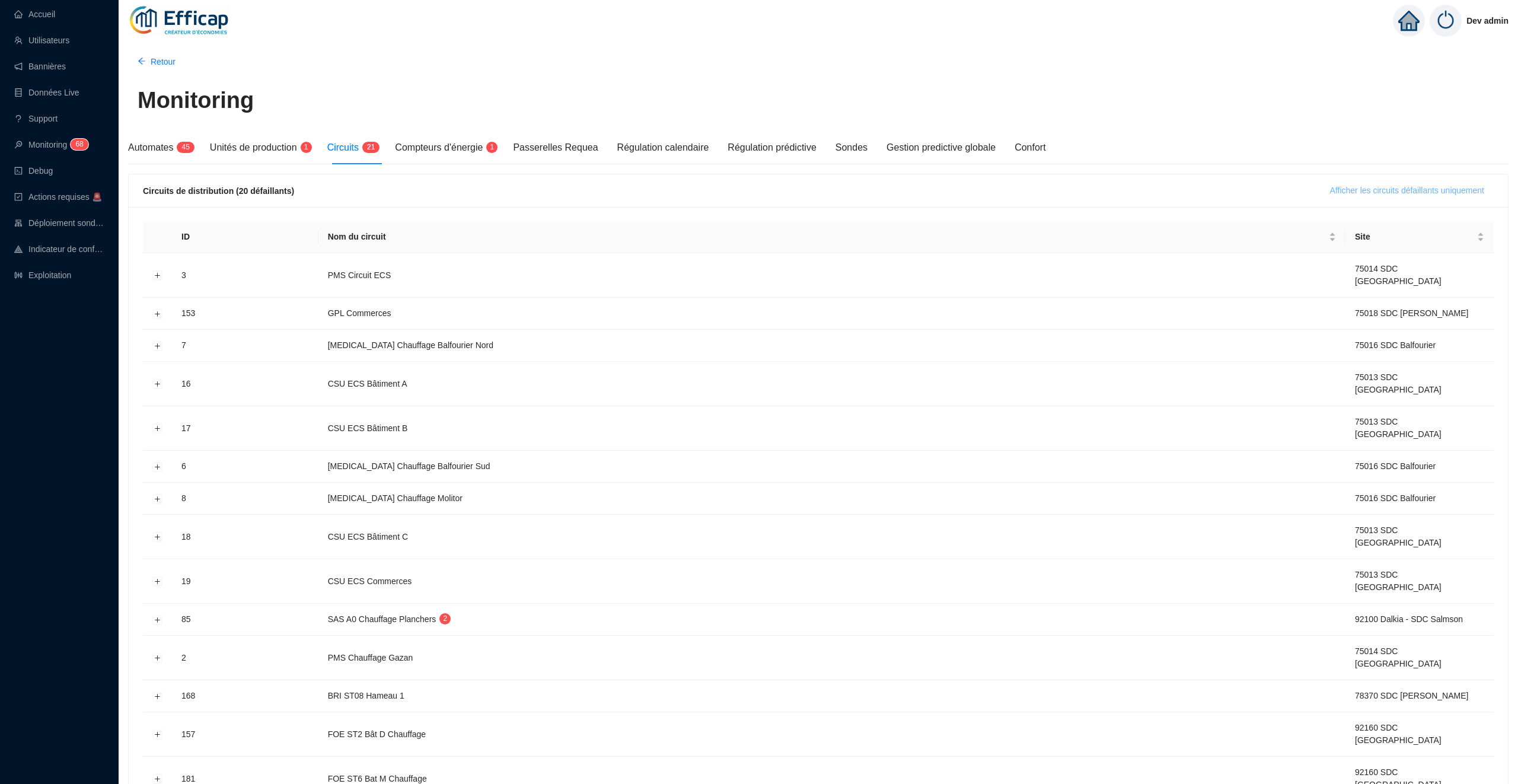
click at [1366, 196] on span "Afficher les circuits défaillants uniquement" at bounding box center [1407, 190] width 154 height 12
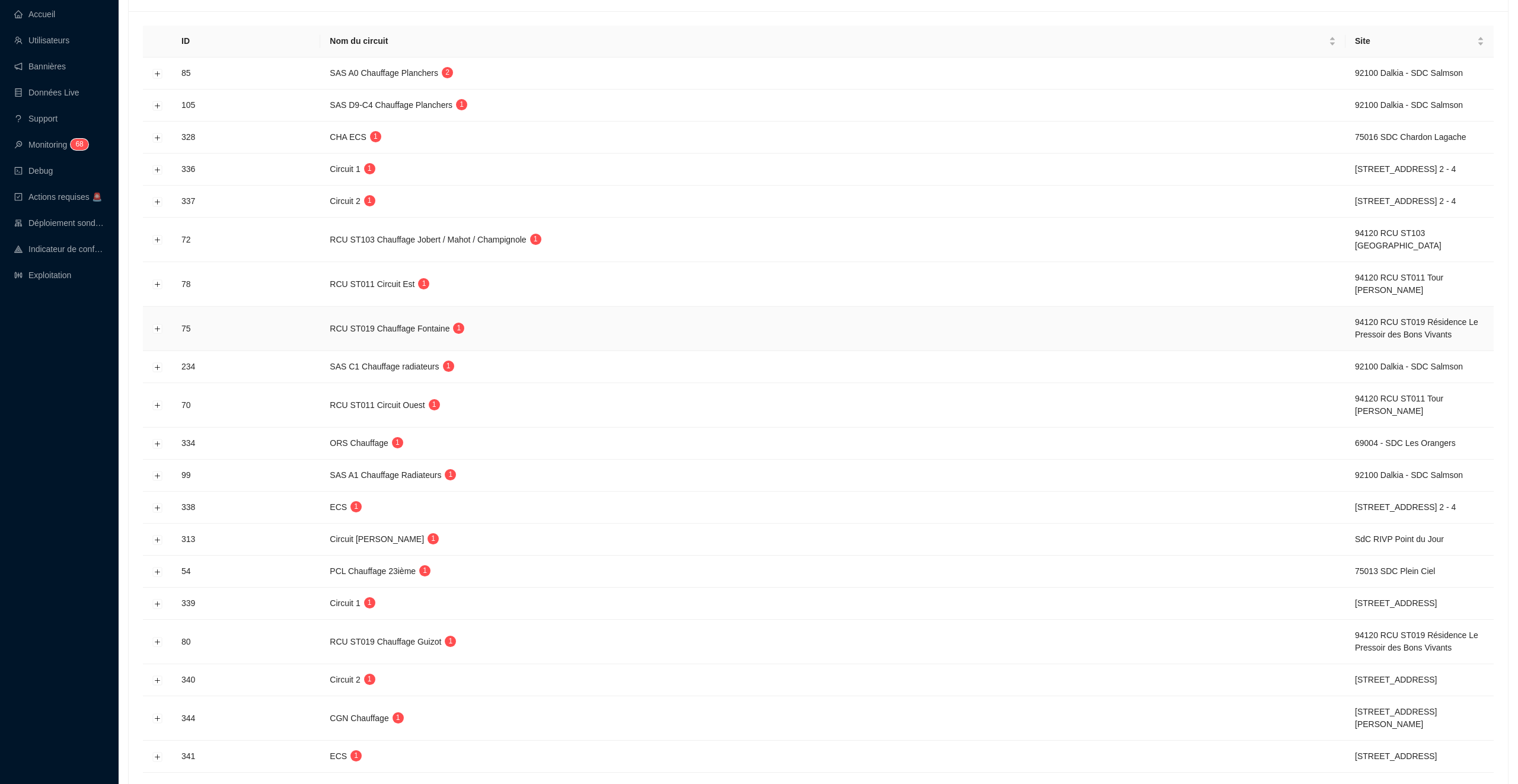
scroll to position [212, 0]
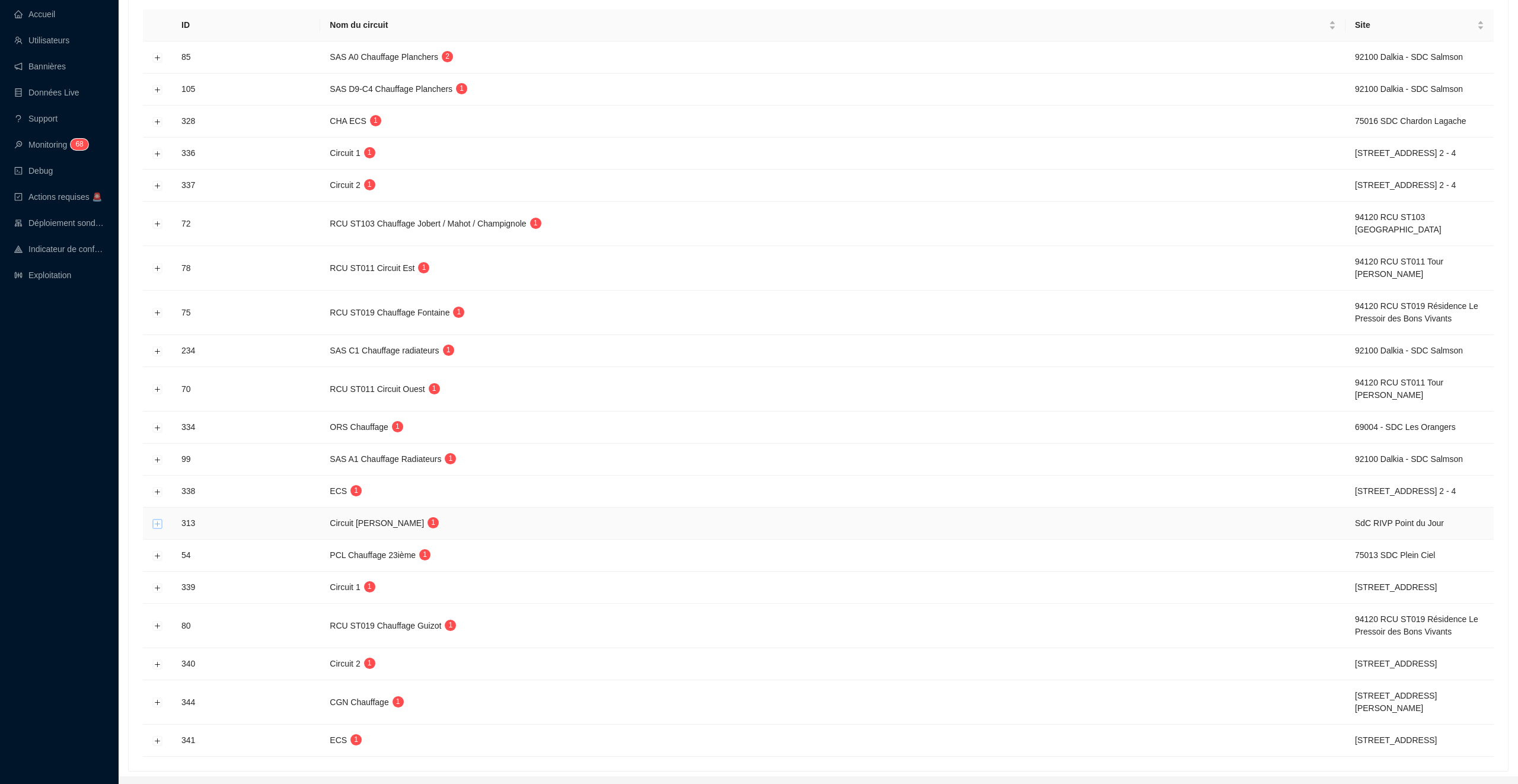
click at [158, 526] on button "Développer la ligne" at bounding box center [158, 523] width 10 height 10
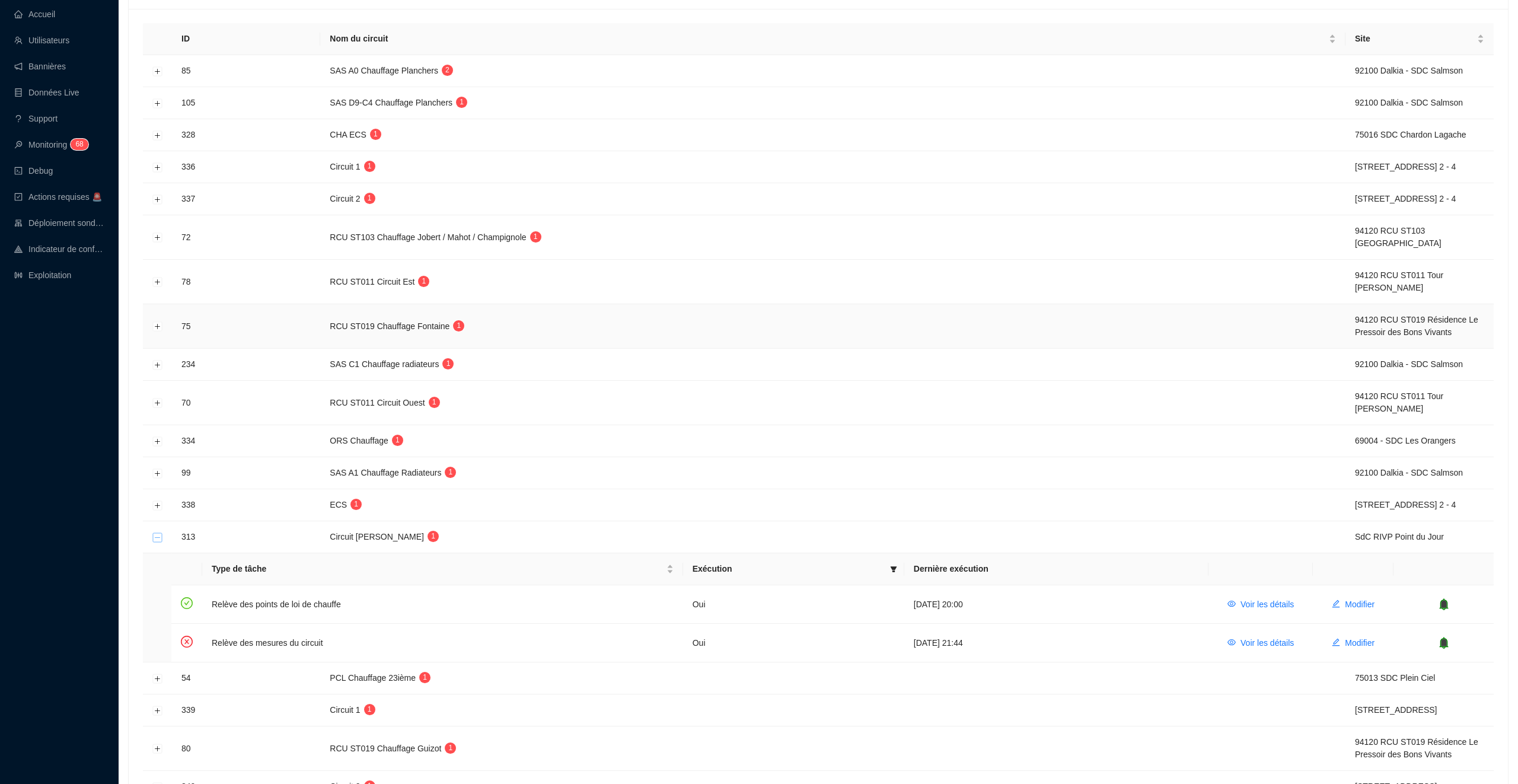
scroll to position [0, 0]
